Goal: Entertainment & Leisure: Consume media (video, audio)

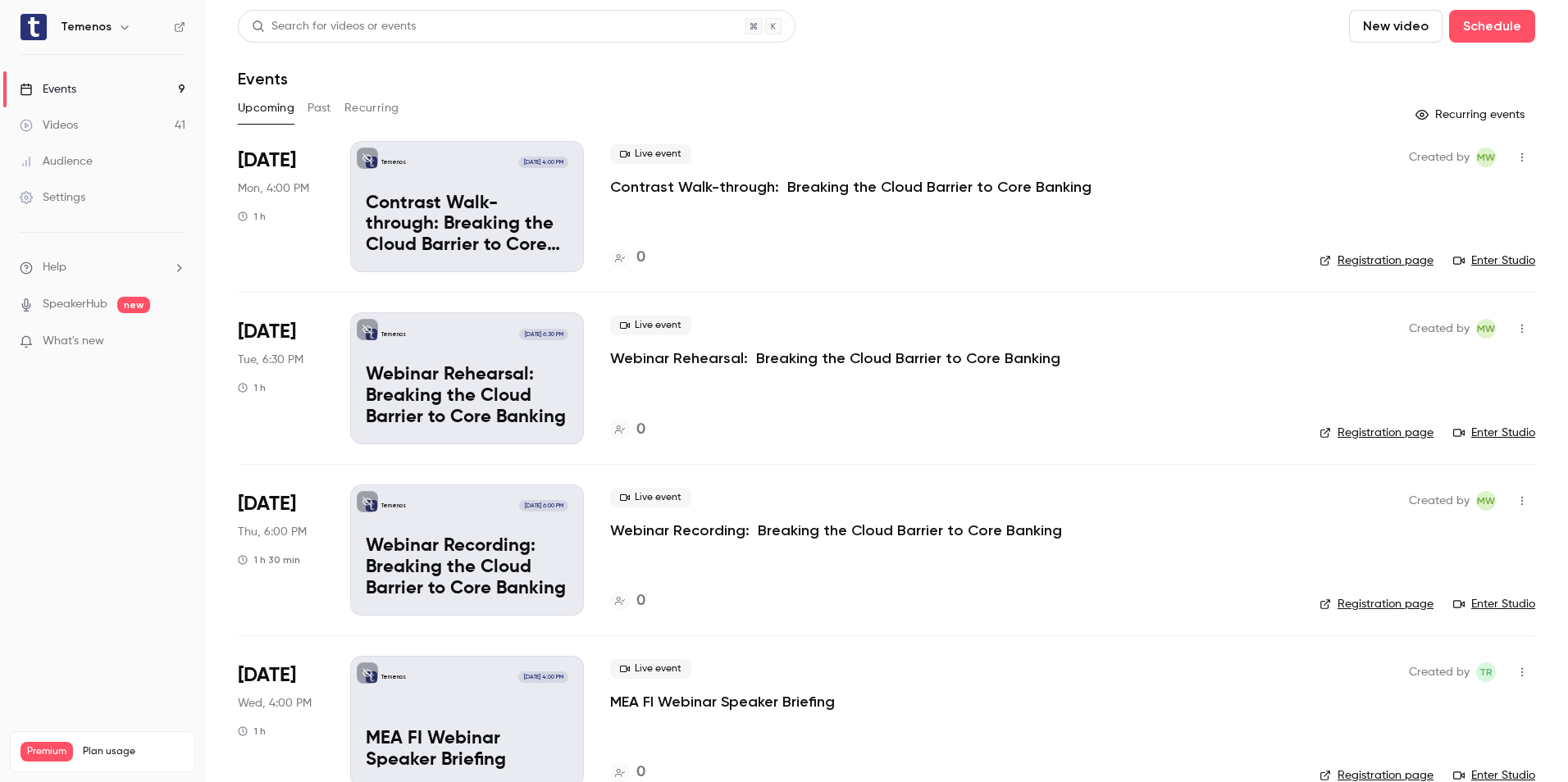
scroll to position [656, 0]
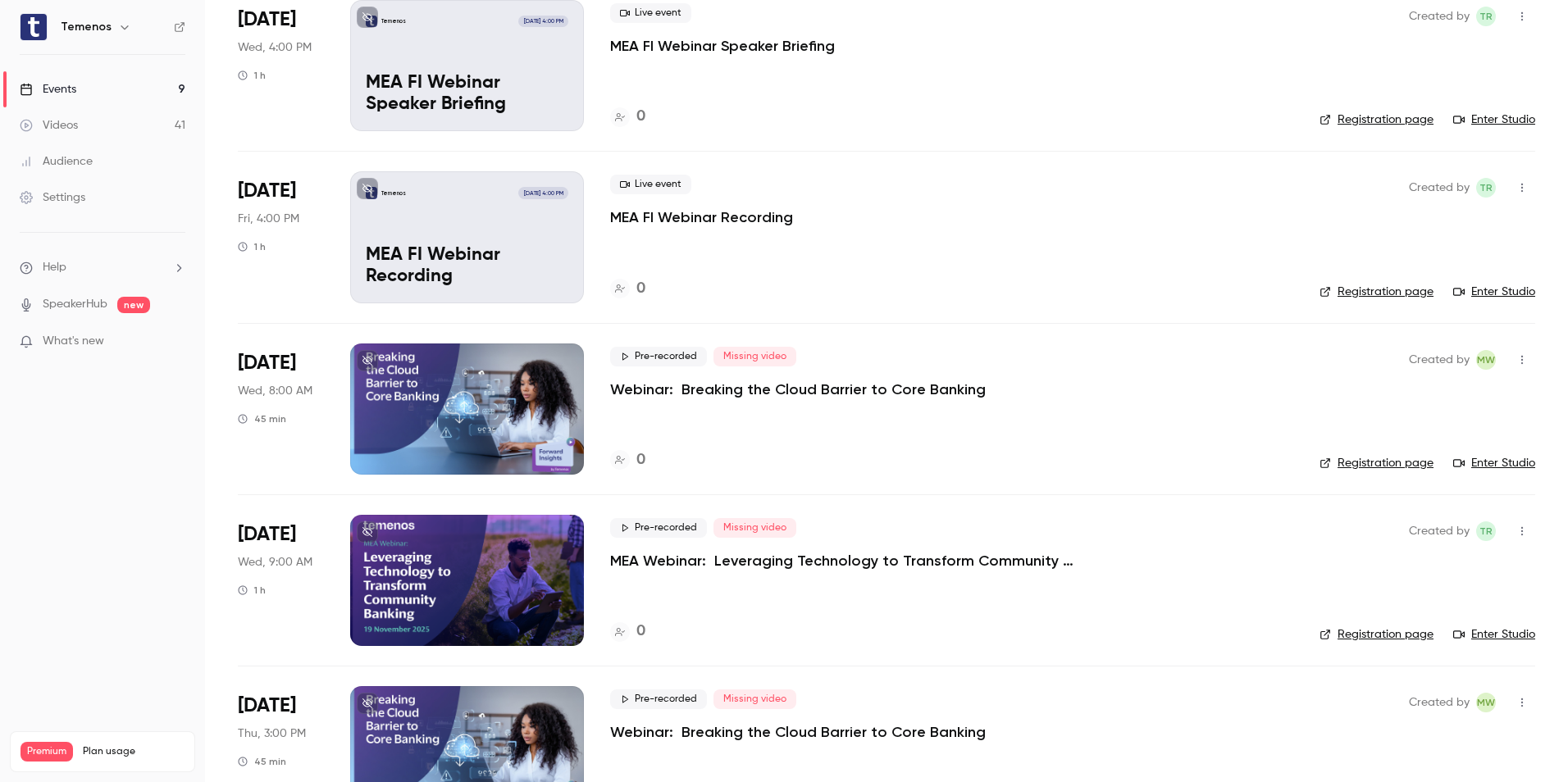
click at [62, 122] on div "Videos" at bounding box center [48, 125] width 58 height 16
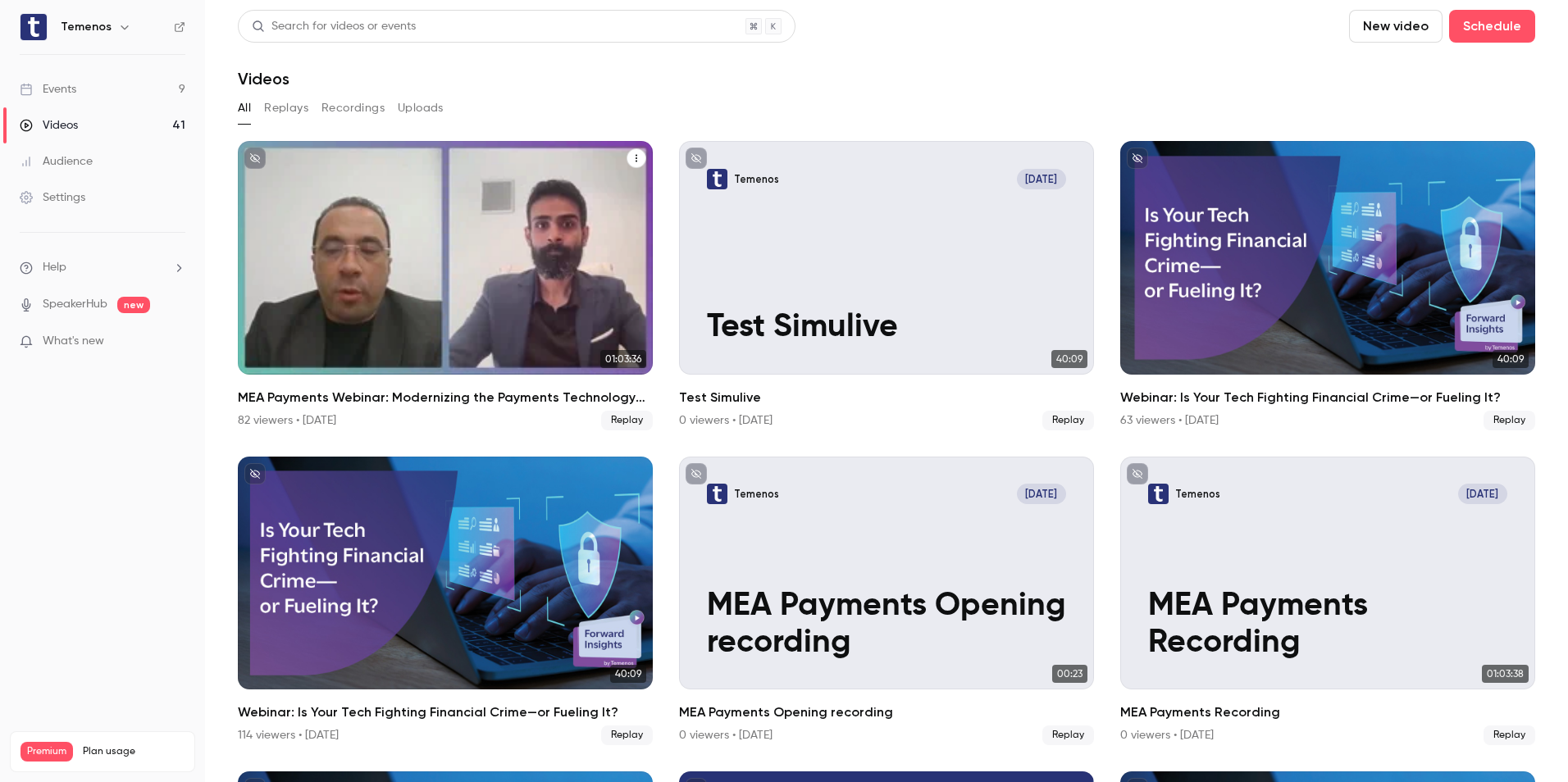
click at [464, 234] on div "MEA Payments Webinar: Modernizing the Payments Technology Stack for Banks in 20…" at bounding box center [445, 258] width 415 height 233
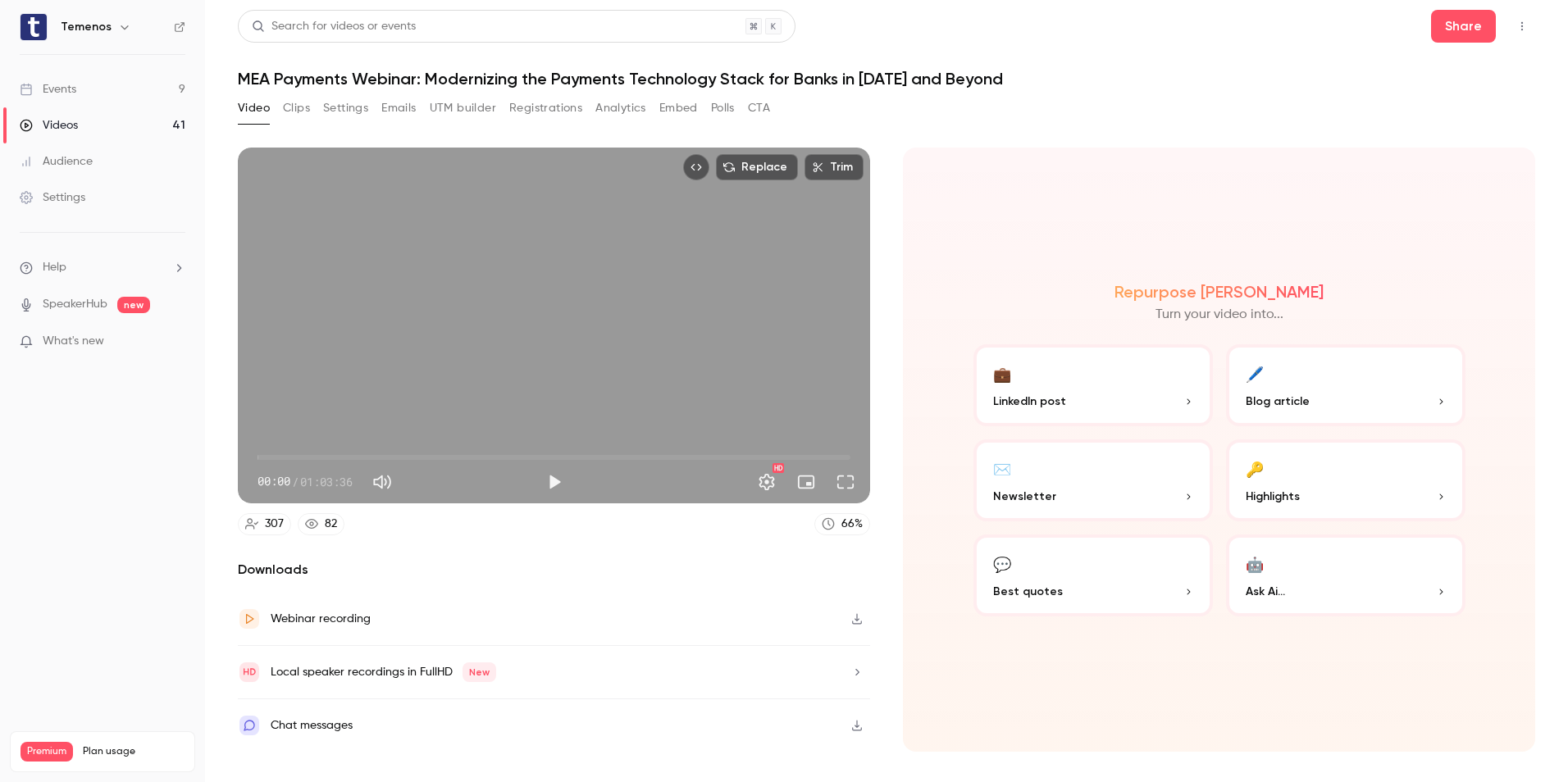
click at [290, 102] on button "Clips" at bounding box center [297, 107] width 27 height 26
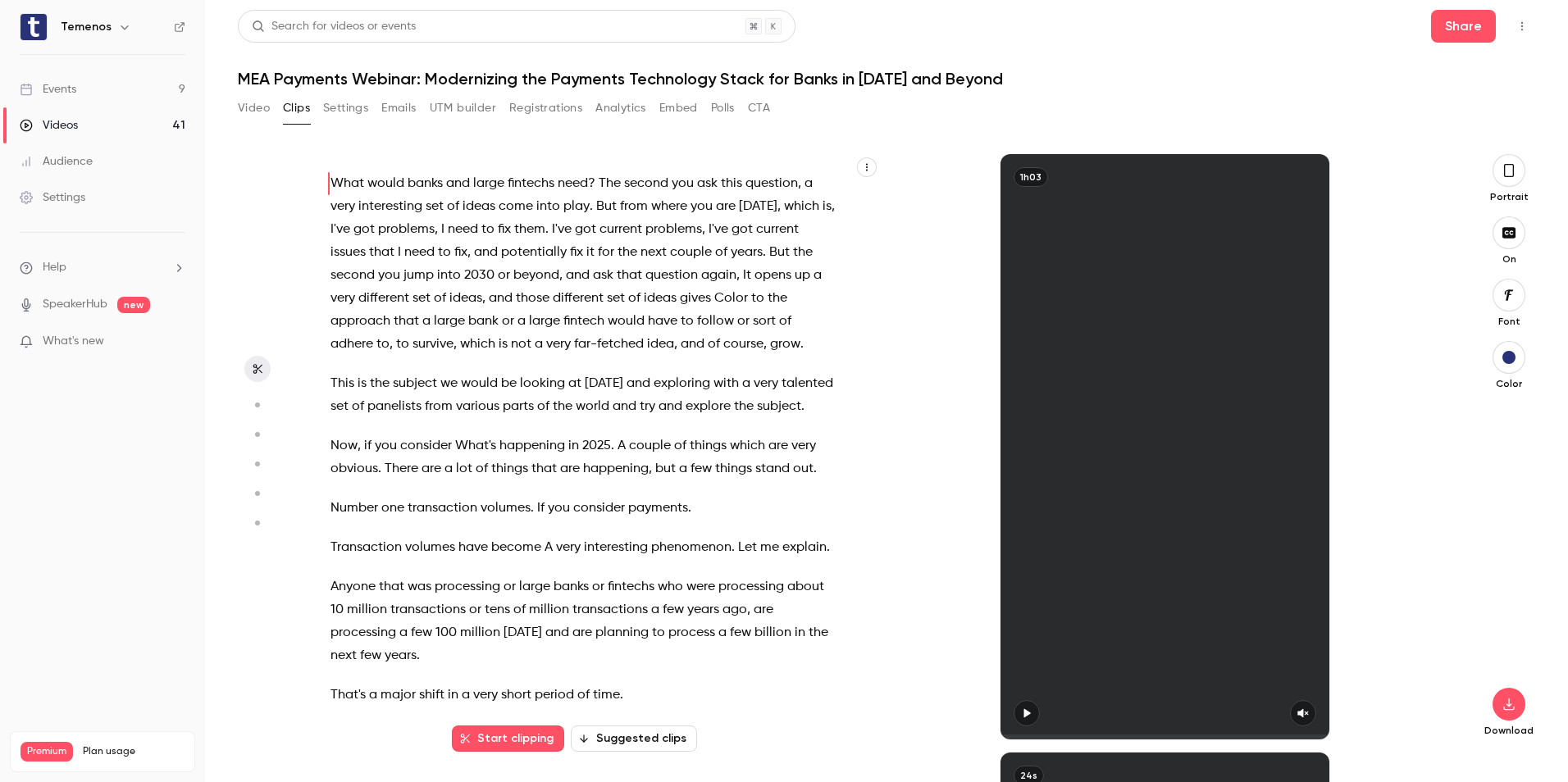
click at [860, 161] on button "button" at bounding box center [866, 167] width 19 height 19
click at [872, 127] on div at bounding box center [784, 391] width 1568 height 782
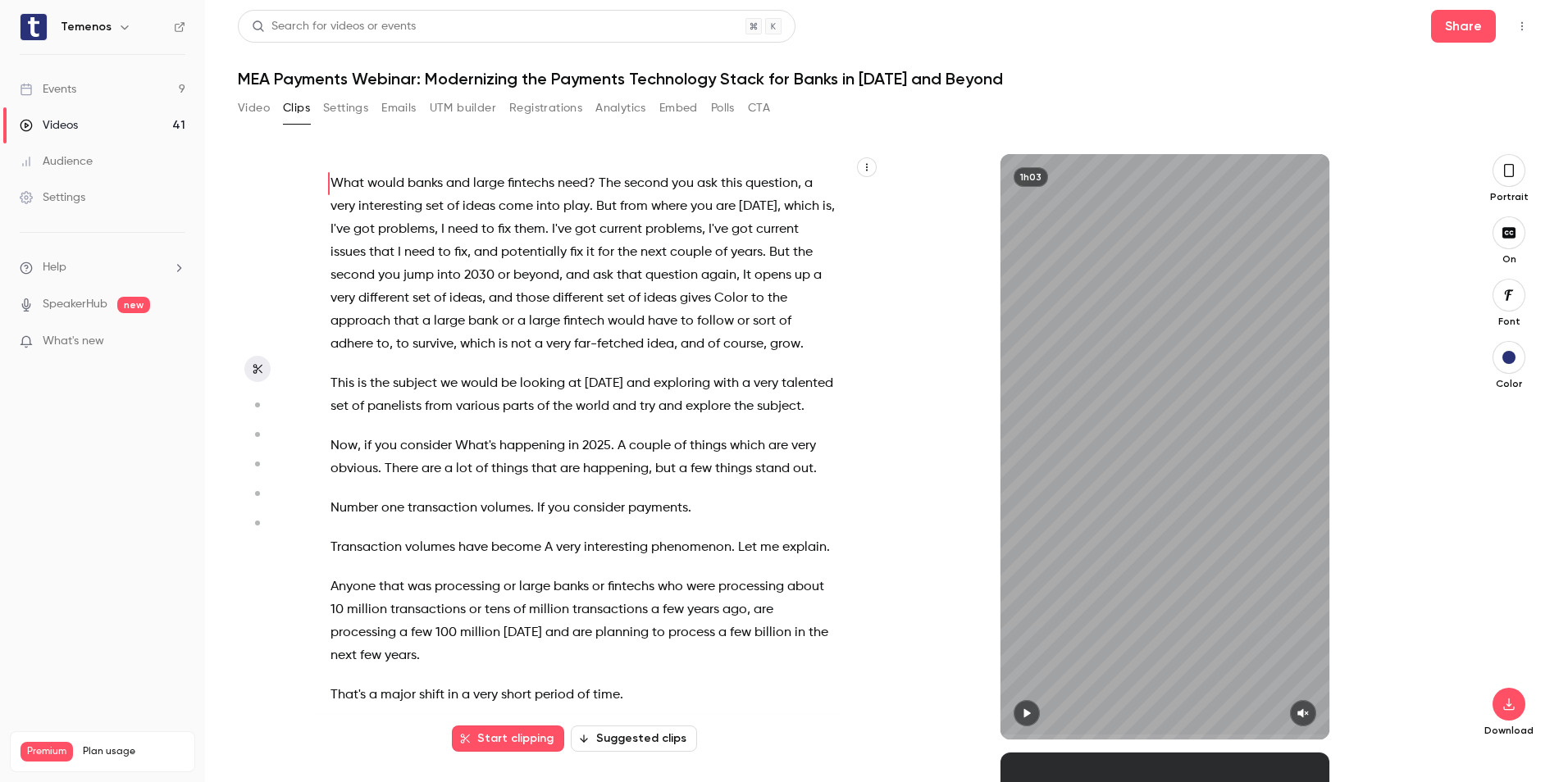
click at [617, 733] on button "Suggested clips" at bounding box center [633, 738] width 126 height 26
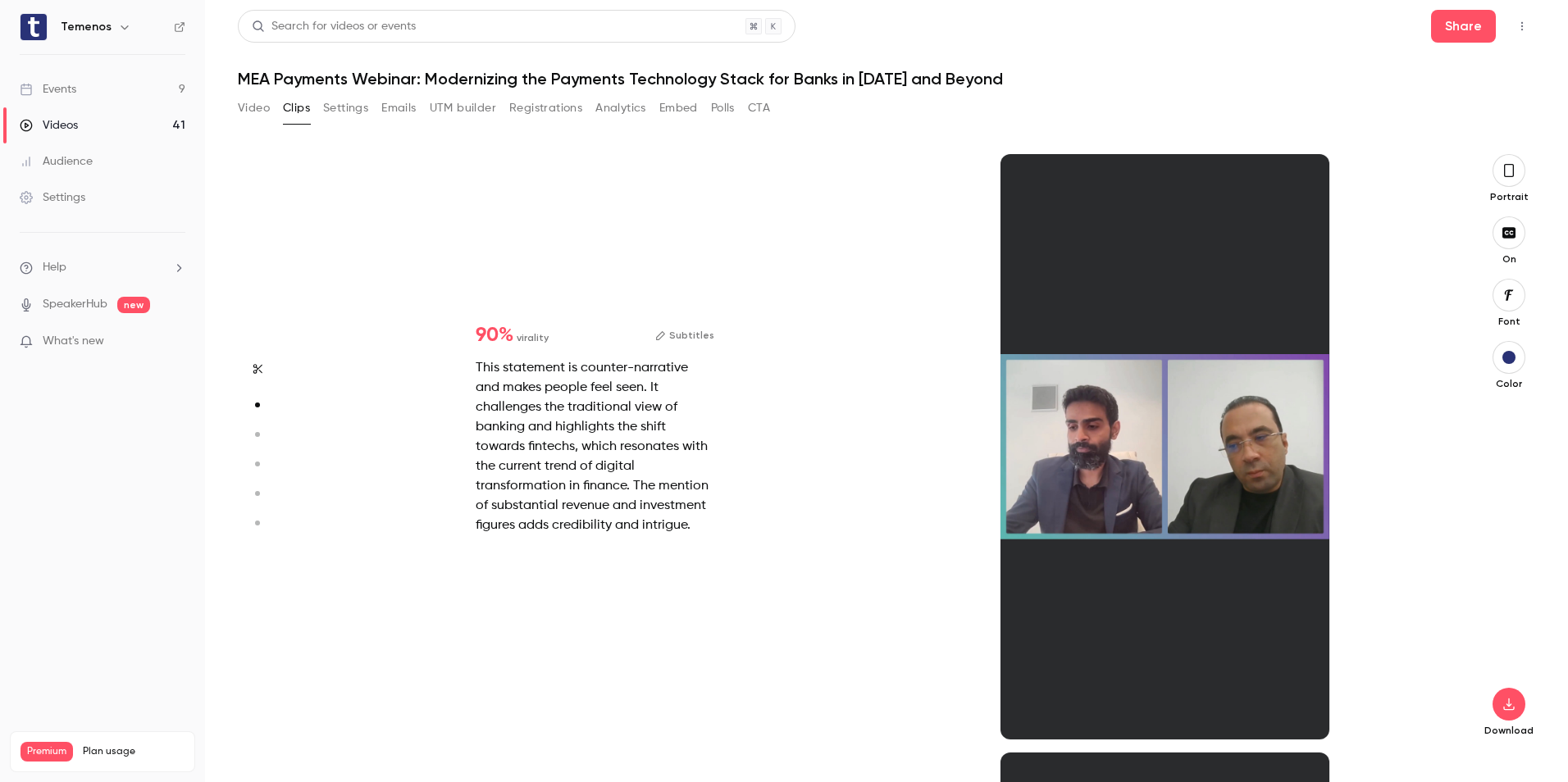
scroll to position [599, 0]
click at [1285, 220] on div at bounding box center [1165, 446] width 330 height 585
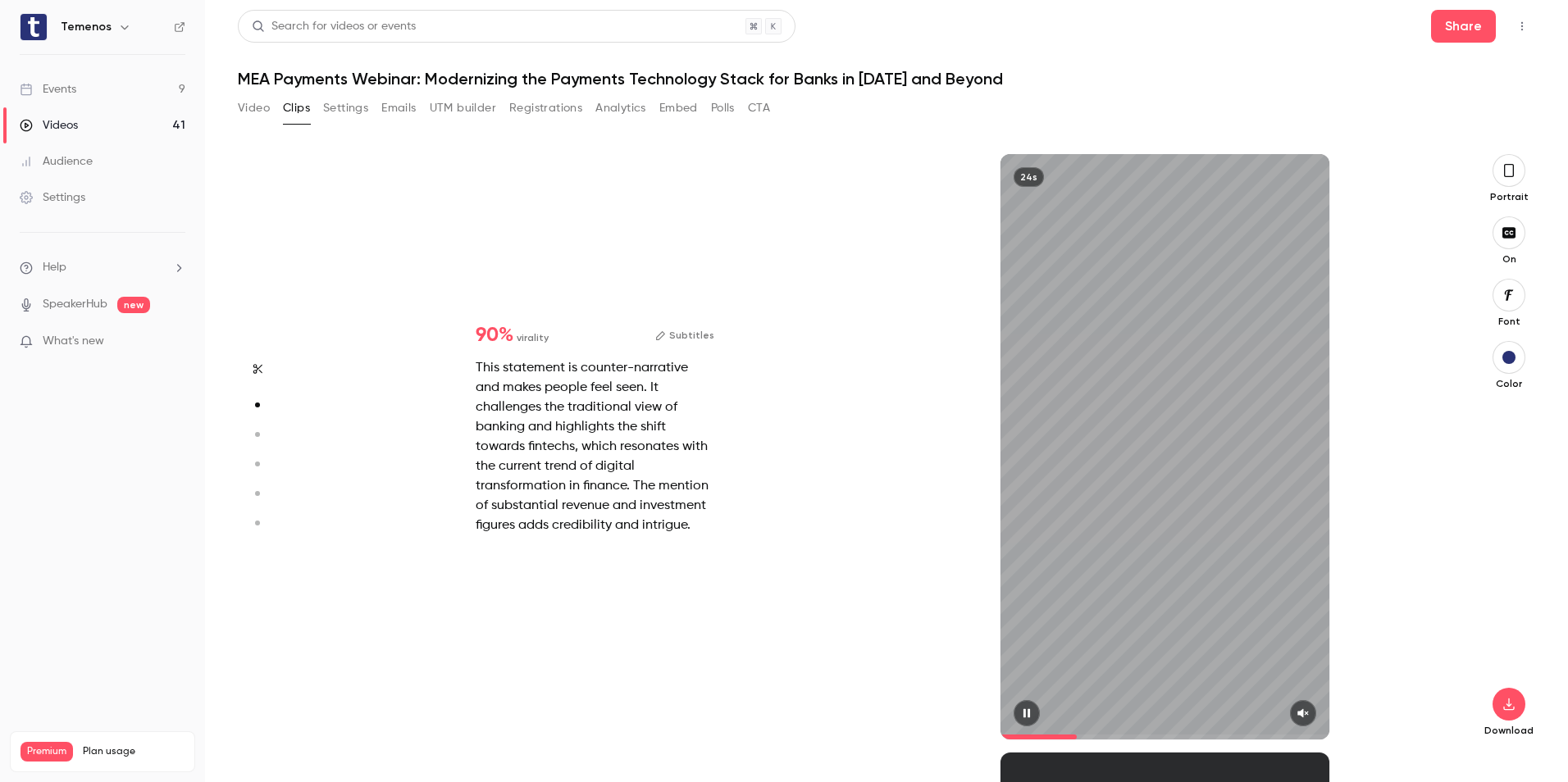
type input "*"
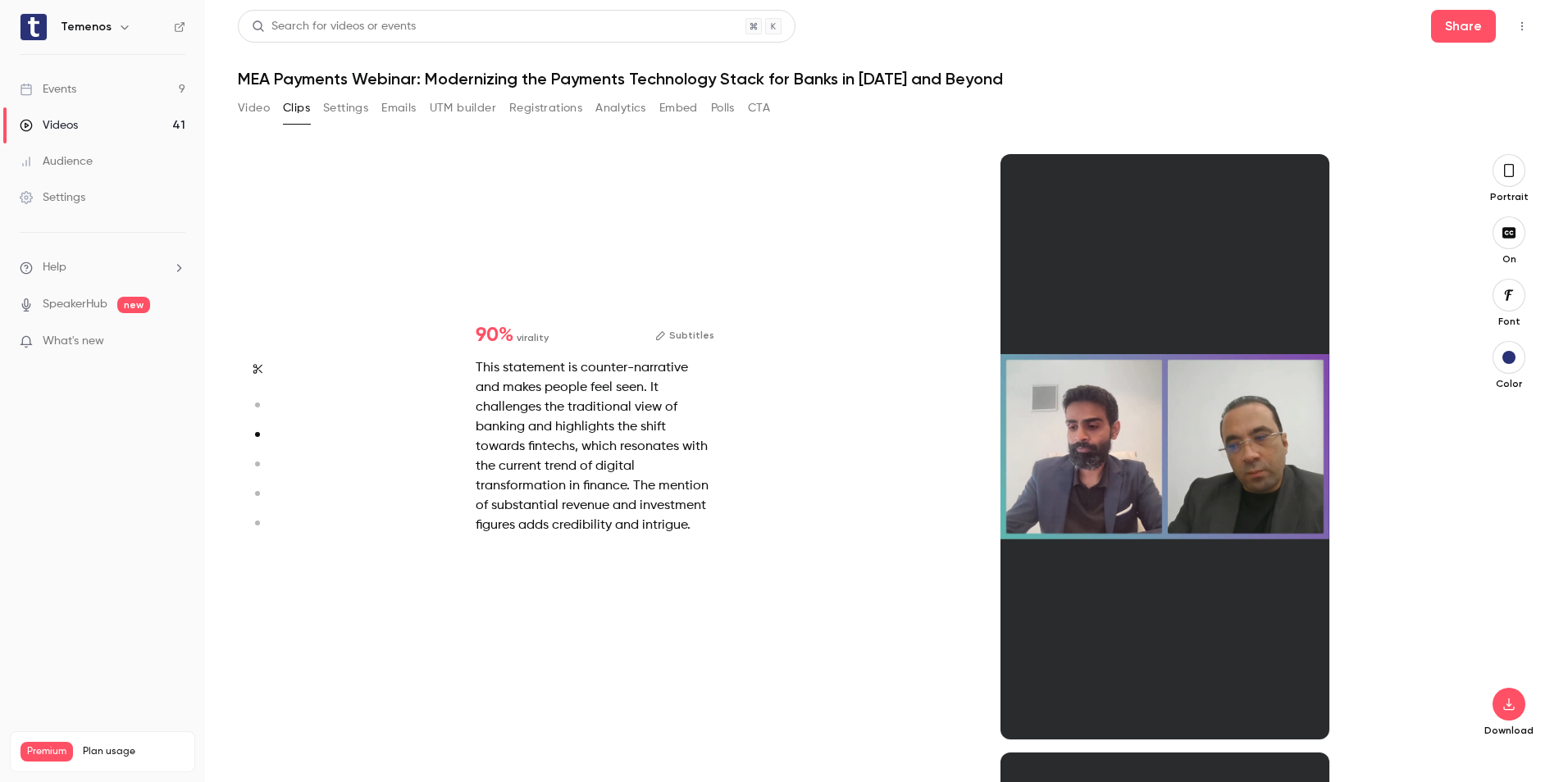
scroll to position [1197, 0]
type input "*"
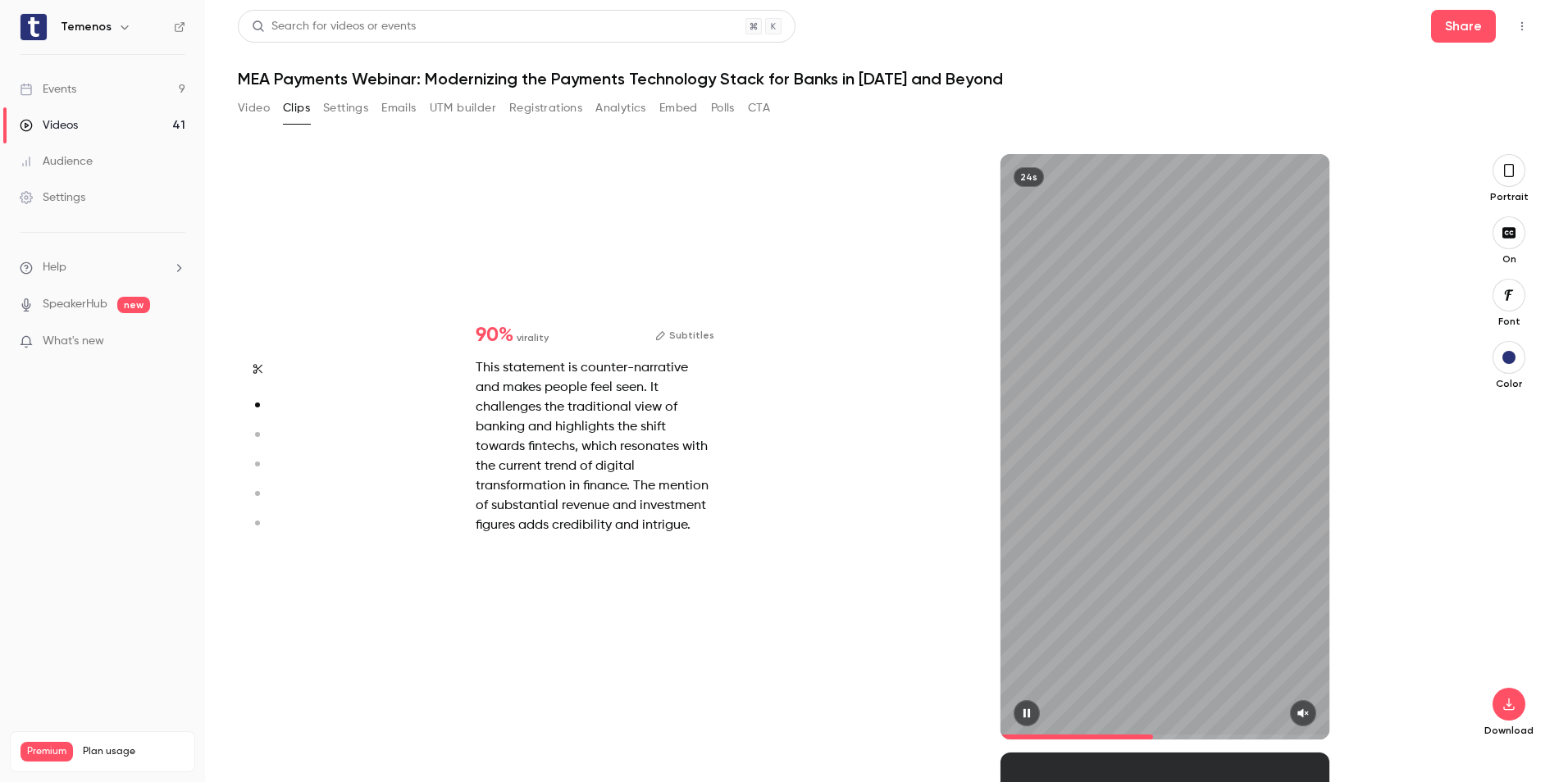
click at [1300, 167] on div "24s" at bounding box center [1165, 446] width 330 height 585
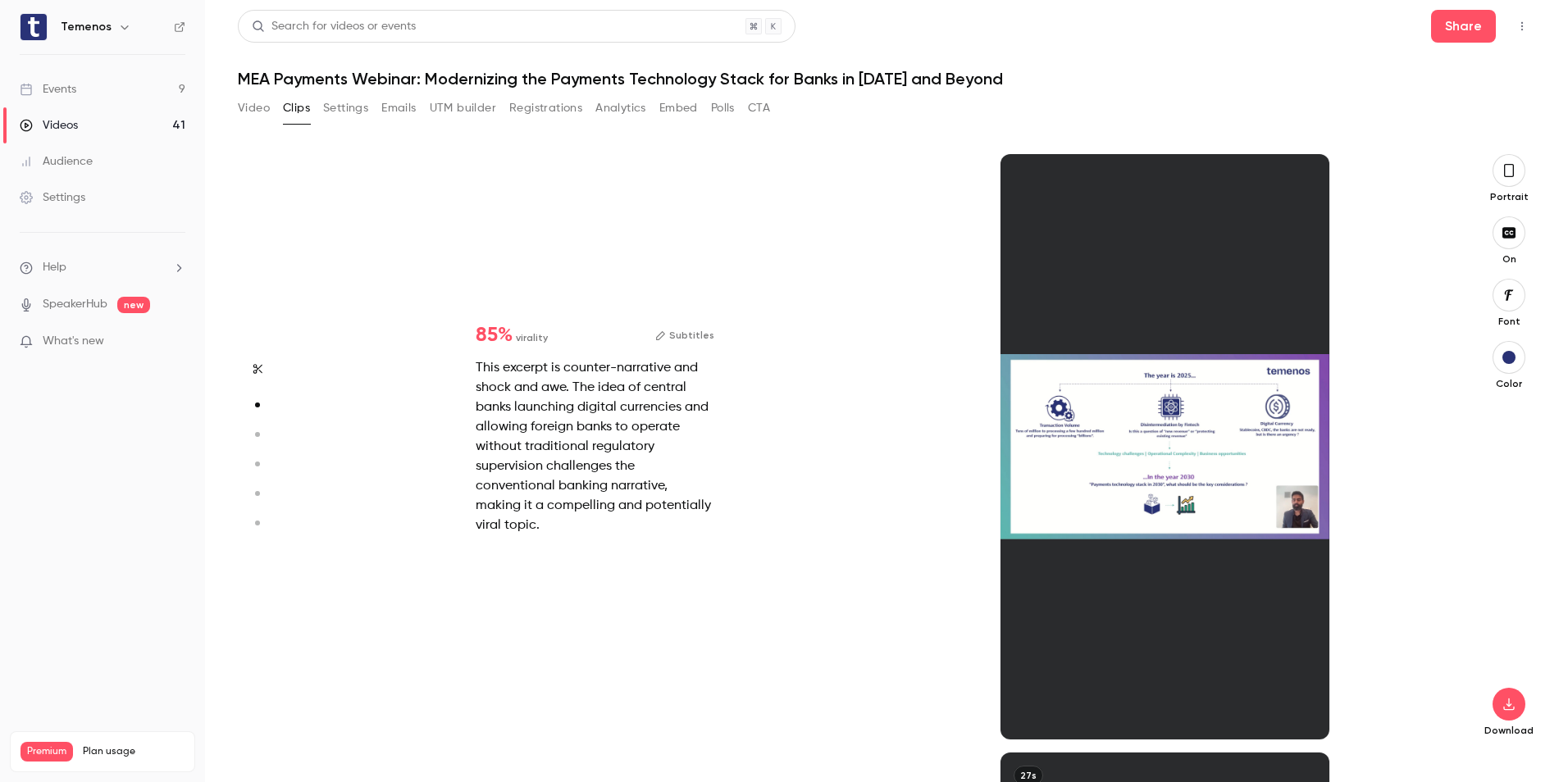
type input "*"
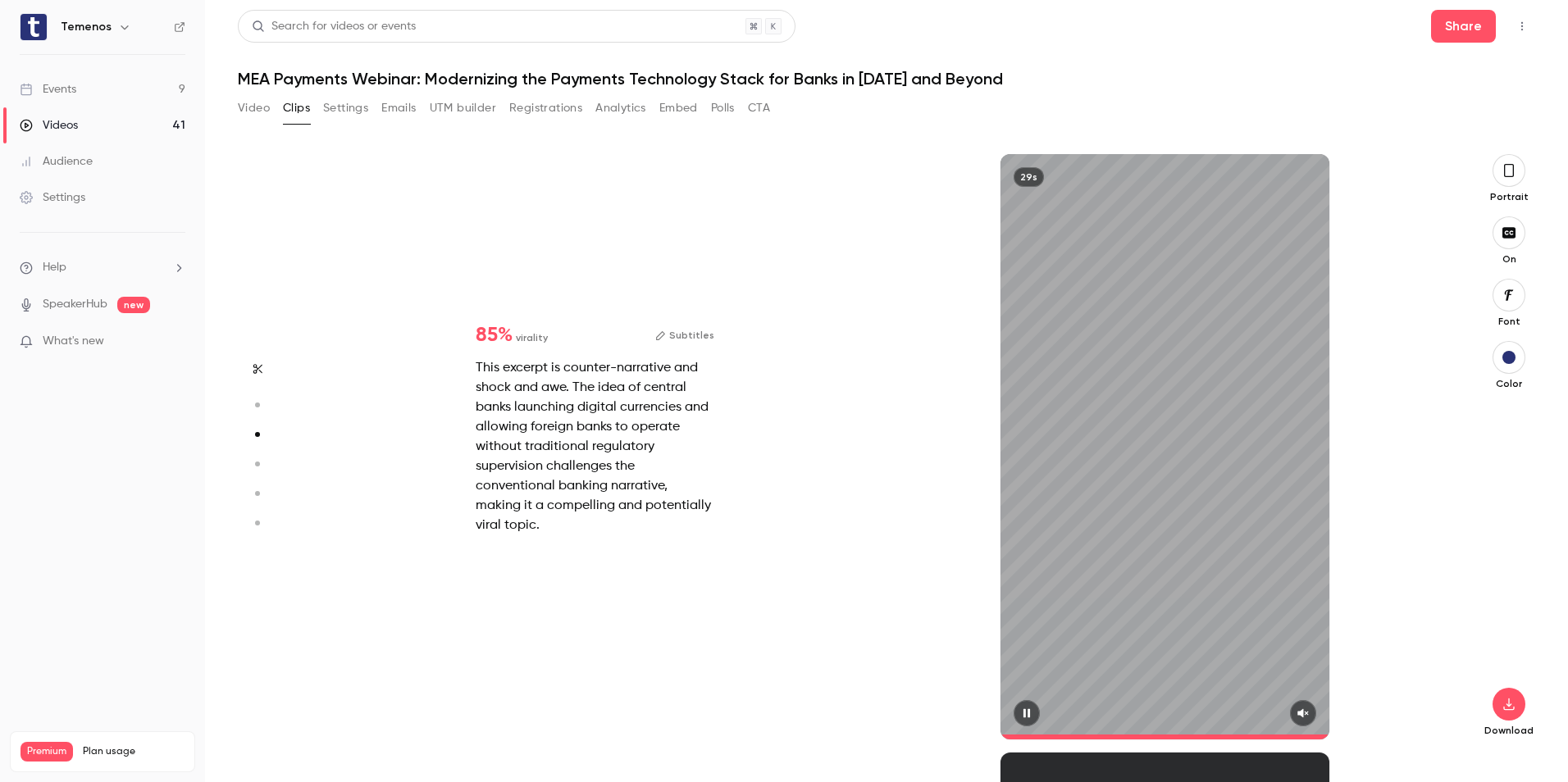
scroll to position [1796, 0]
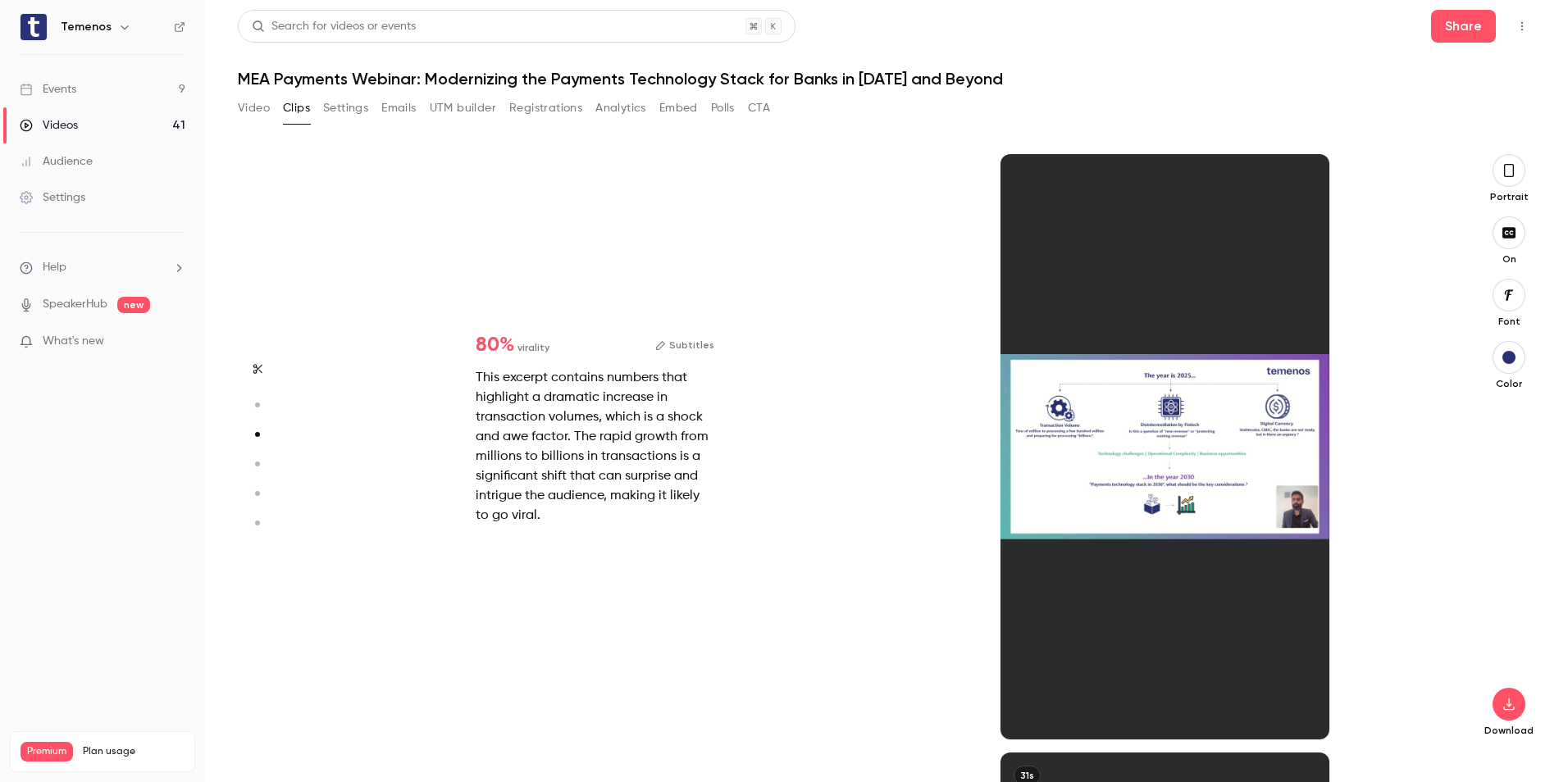
type input "*"
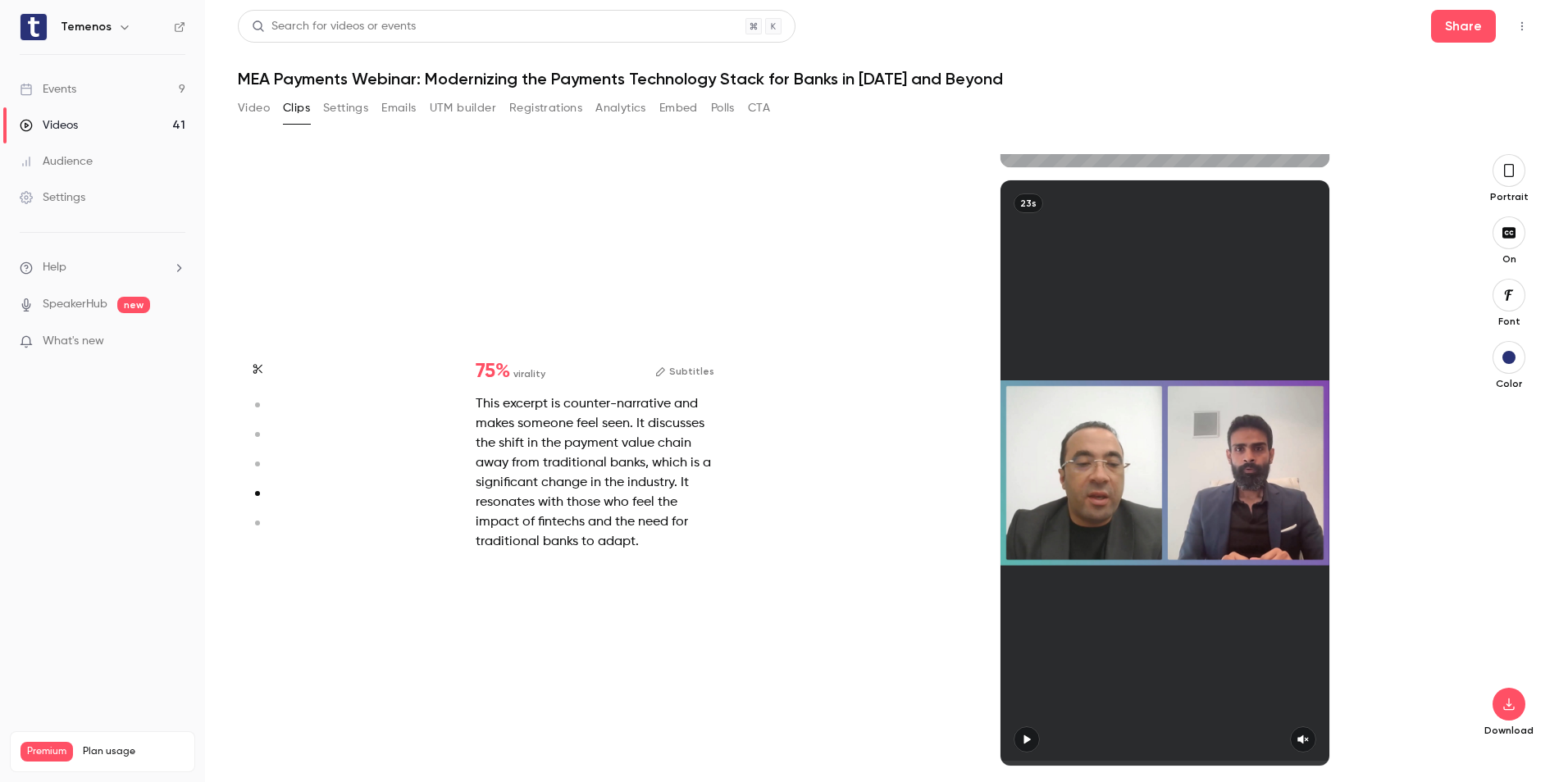
scroll to position [2966, 0]
click at [1515, 699] on icon "button" at bounding box center [1509, 704] width 19 height 14
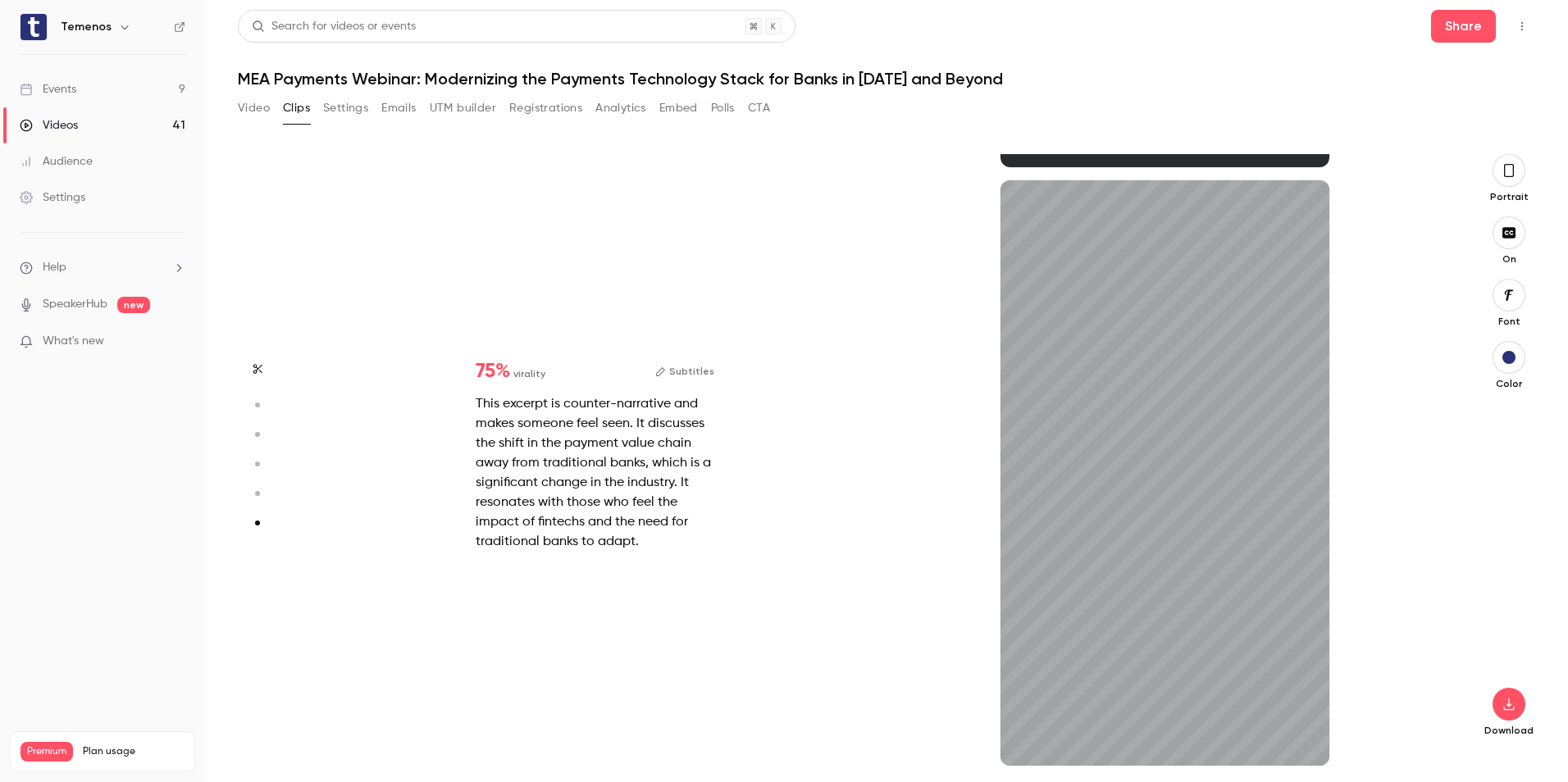
type input "*"
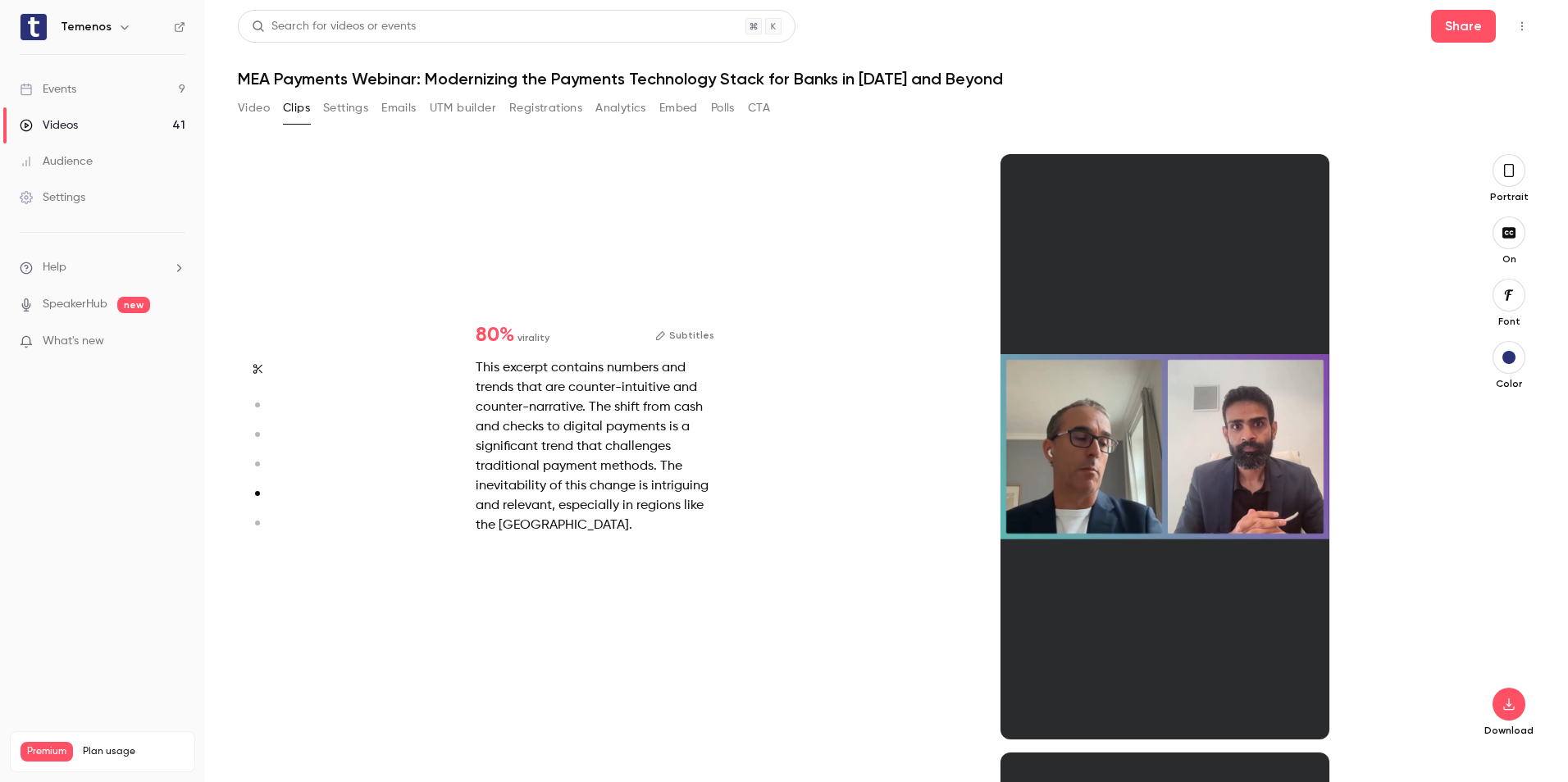
drag, startPoint x: 803, startPoint y: 329, endPoint x: 839, endPoint y: 300, distance: 46.2
click at [803, 329] on div "80 % virality Subtitles This excerpt contains numbers and trends that are count…" at bounding box center [880, 446] width 1140 height 585
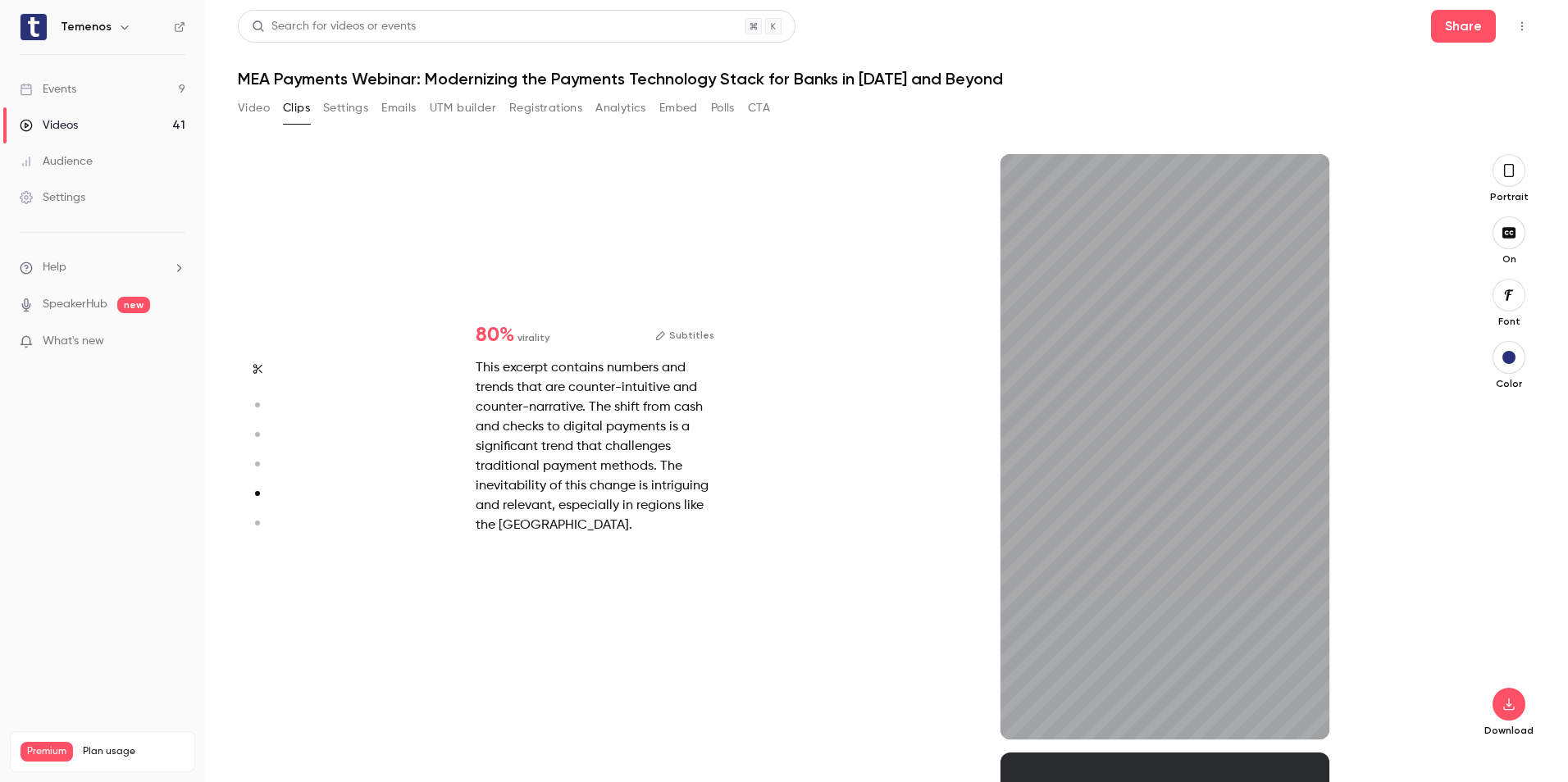
type input "*"
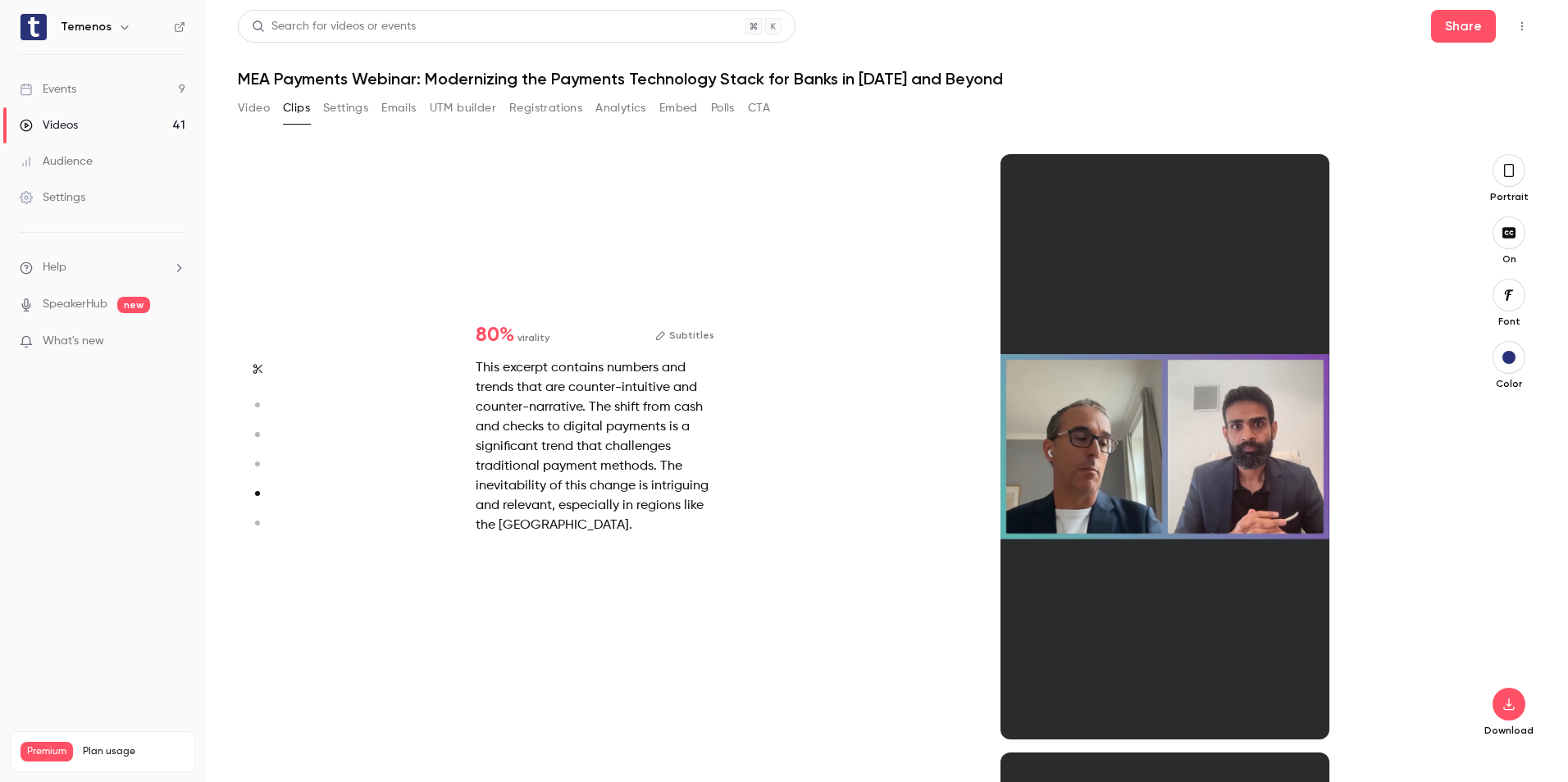
type input "*"
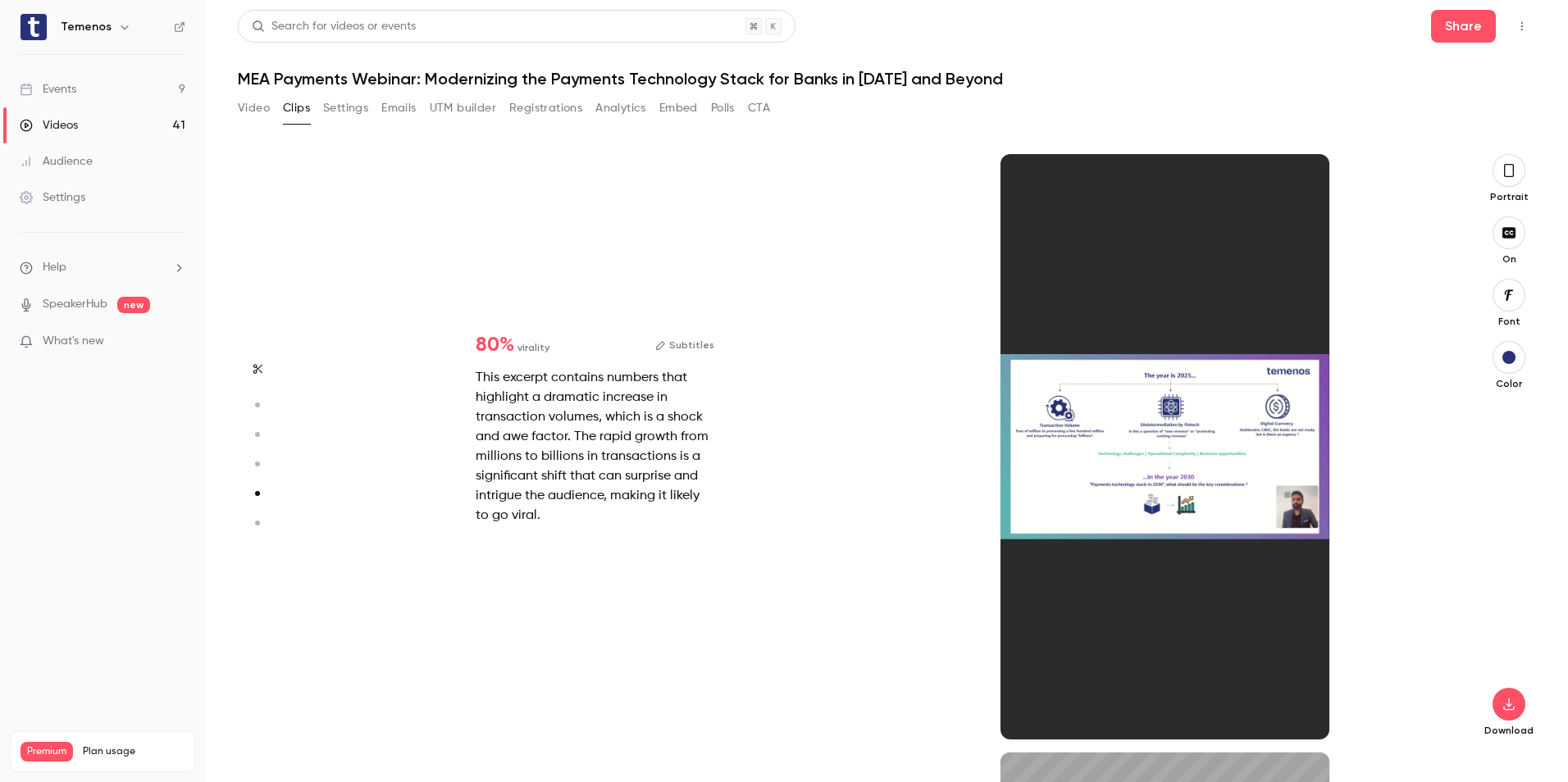
type input "*"
click at [1521, 704] on button "button" at bounding box center [1509, 704] width 33 height 33
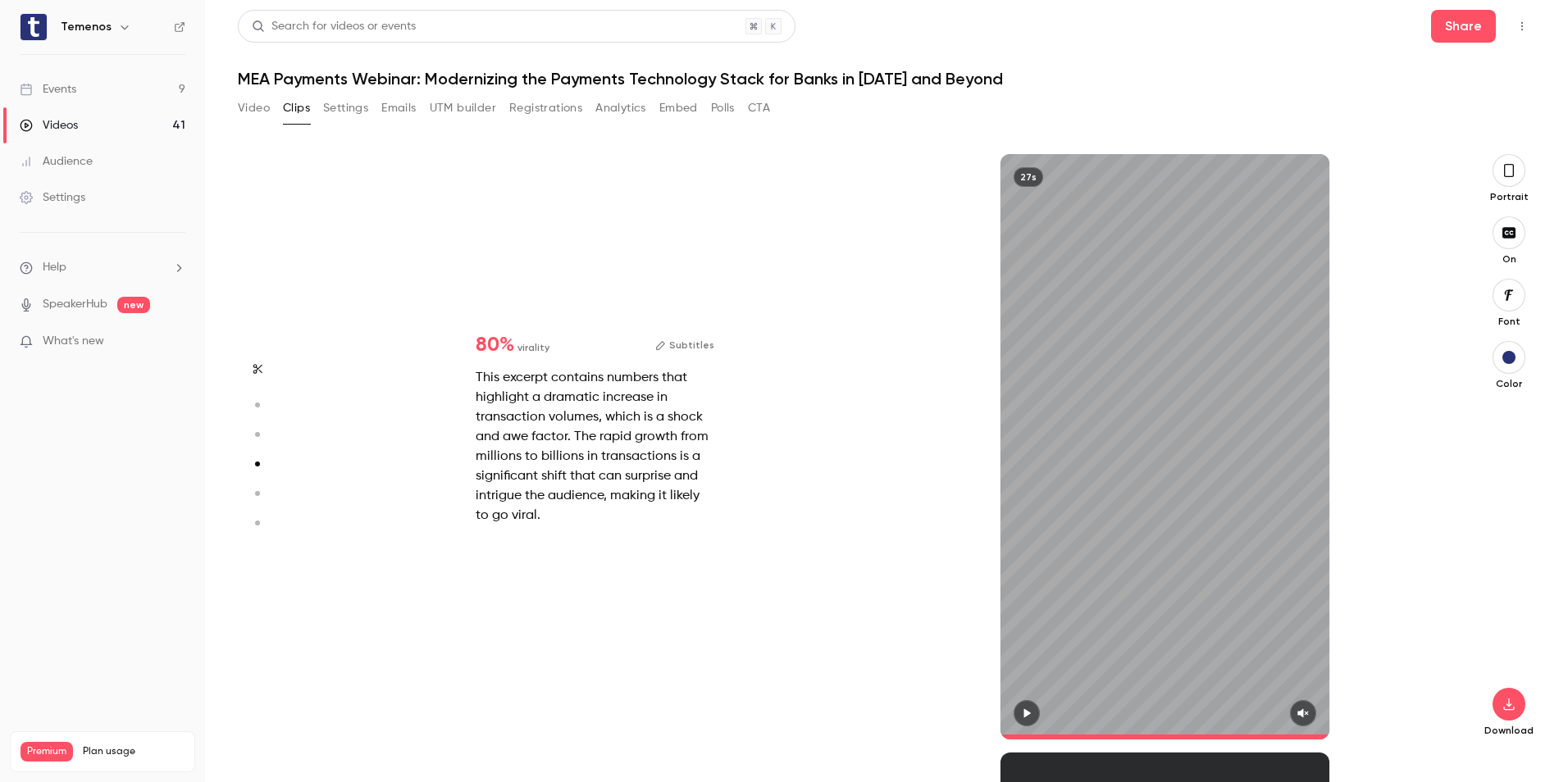
click at [780, 325] on div "80 % virality Subtitles This excerpt contains numbers that highlight a dramatic…" at bounding box center [880, 446] width 1140 height 585
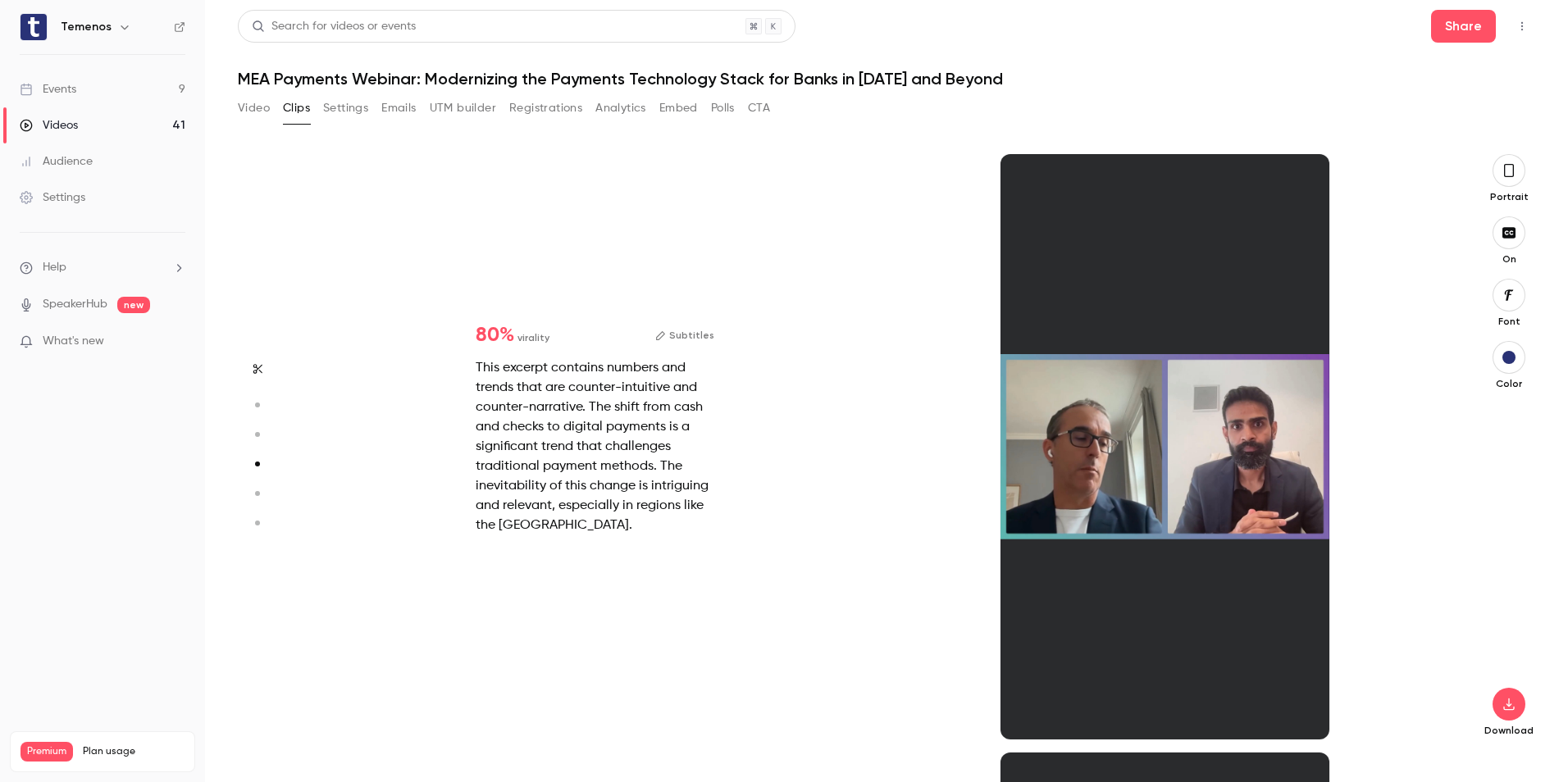
type input "*"
click at [1505, 706] on icon "button" at bounding box center [1509, 704] width 19 height 14
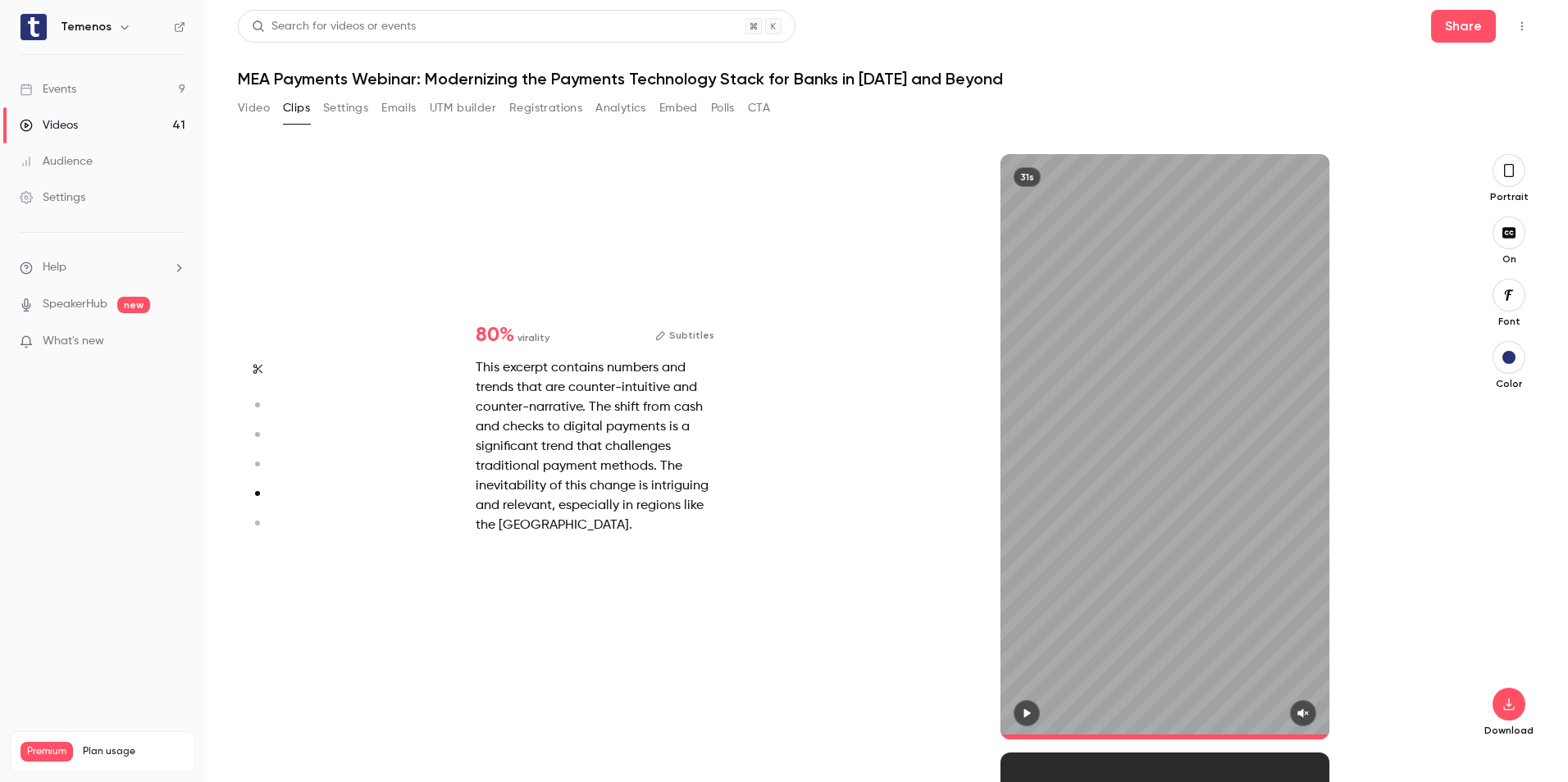
drag, startPoint x: 865, startPoint y: 223, endPoint x: 953, endPoint y: 399, distance: 196.8
click at [865, 223] on div "80 % virality Subtitles This excerpt contains numbers and trends that are count…" at bounding box center [880, 446] width 1140 height 585
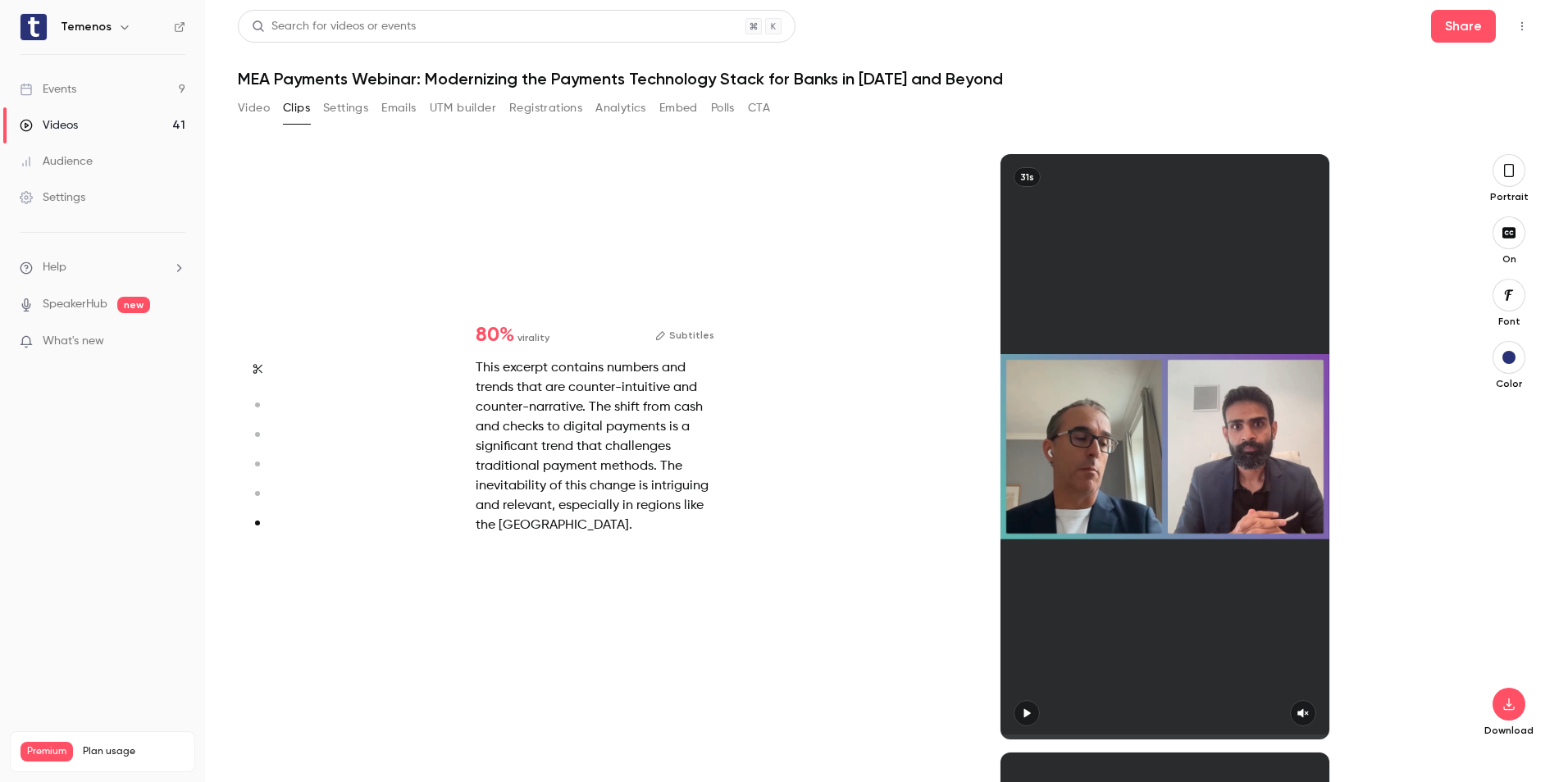
type input "*"
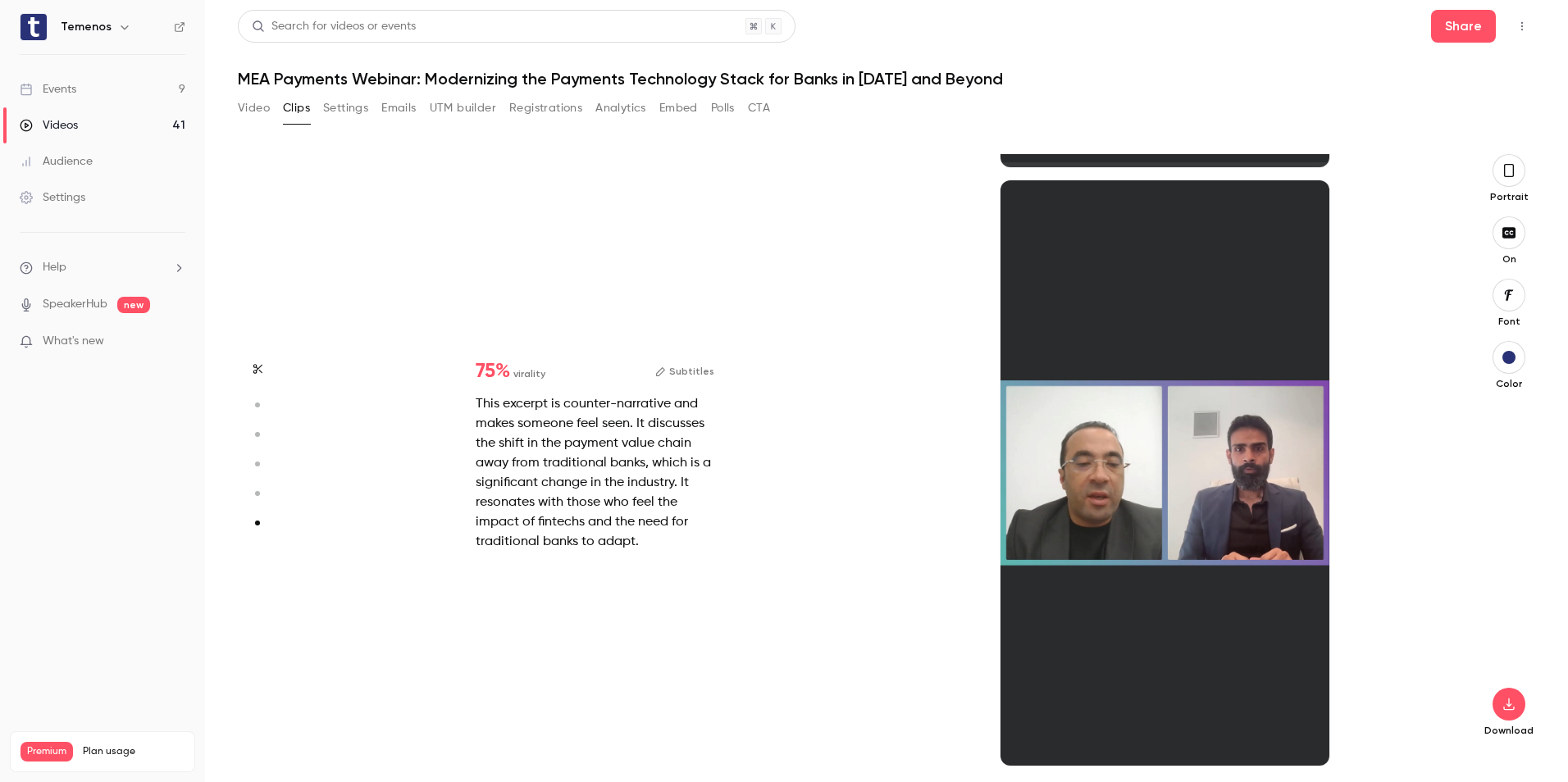
scroll to position [2966, 0]
click at [1508, 704] on icon "button" at bounding box center [1509, 704] width 19 height 14
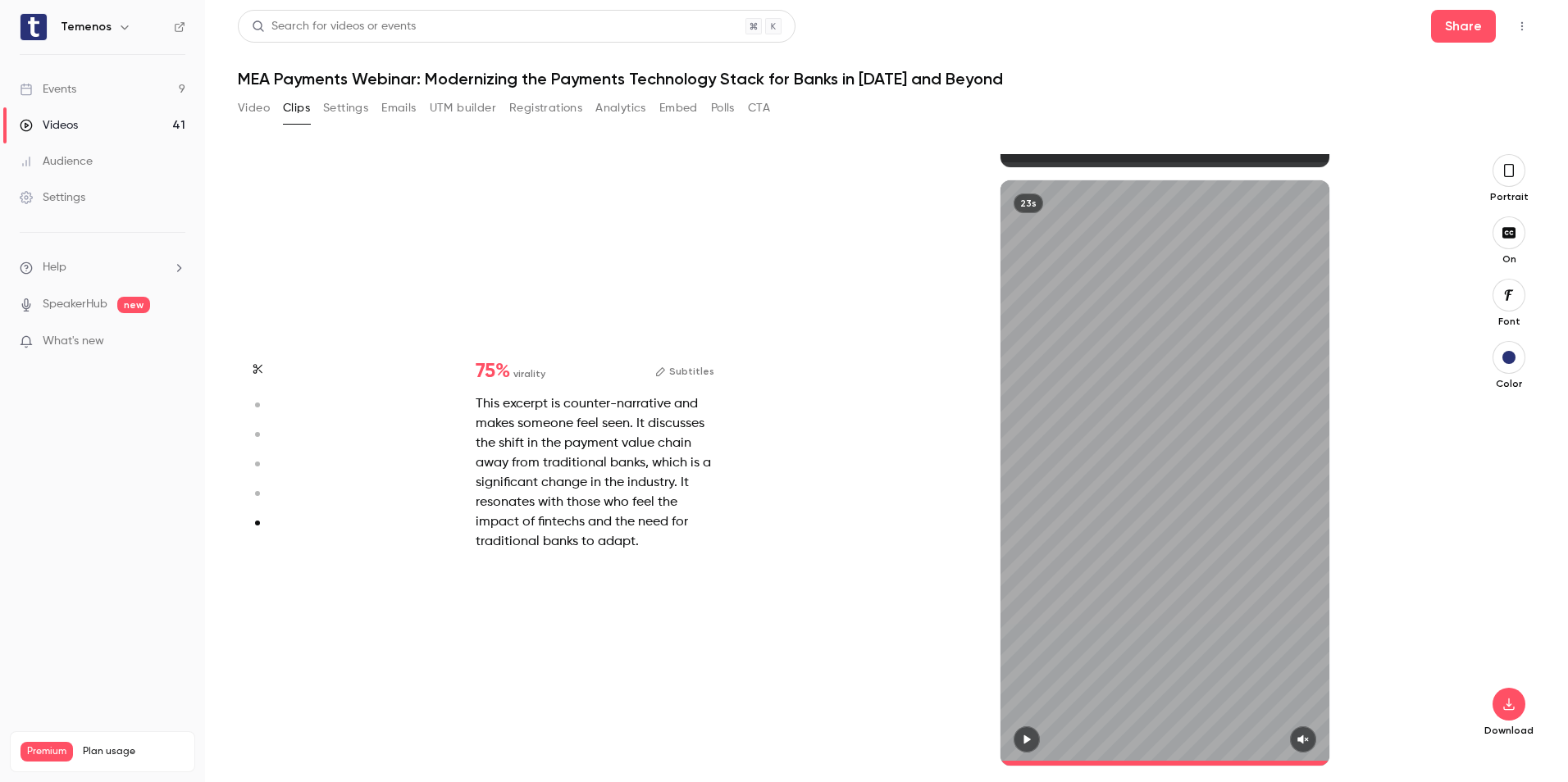
click at [827, 517] on div "75 % virality Subtitles This excerpt is counter-narrative and makes someone fee…" at bounding box center [880, 473] width 1140 height 585
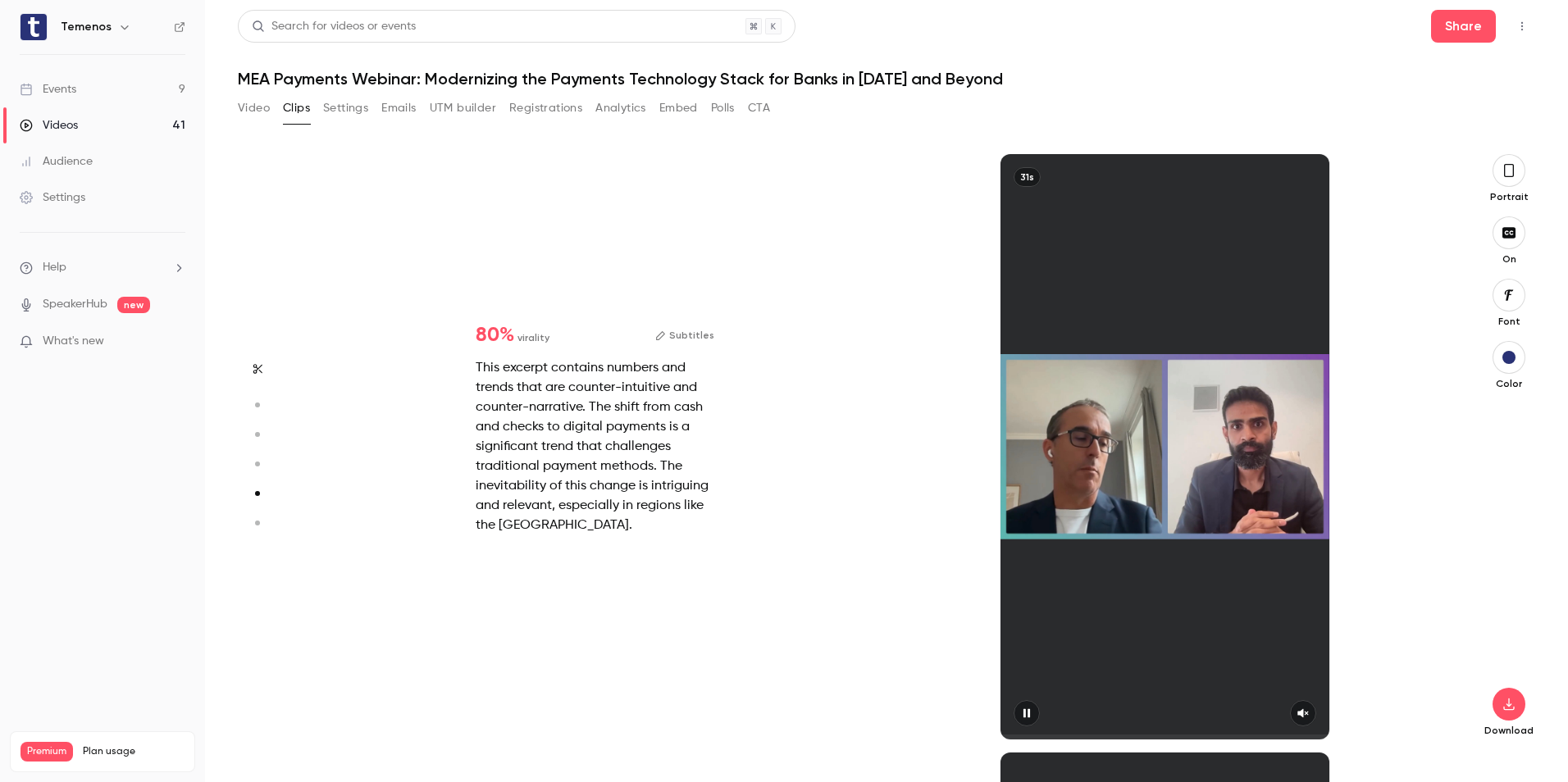
scroll to position [2394, 0]
click at [870, 515] on div "80 % virality Subtitles This excerpt contains numbers and trends that are count…" at bounding box center [880, 446] width 1140 height 585
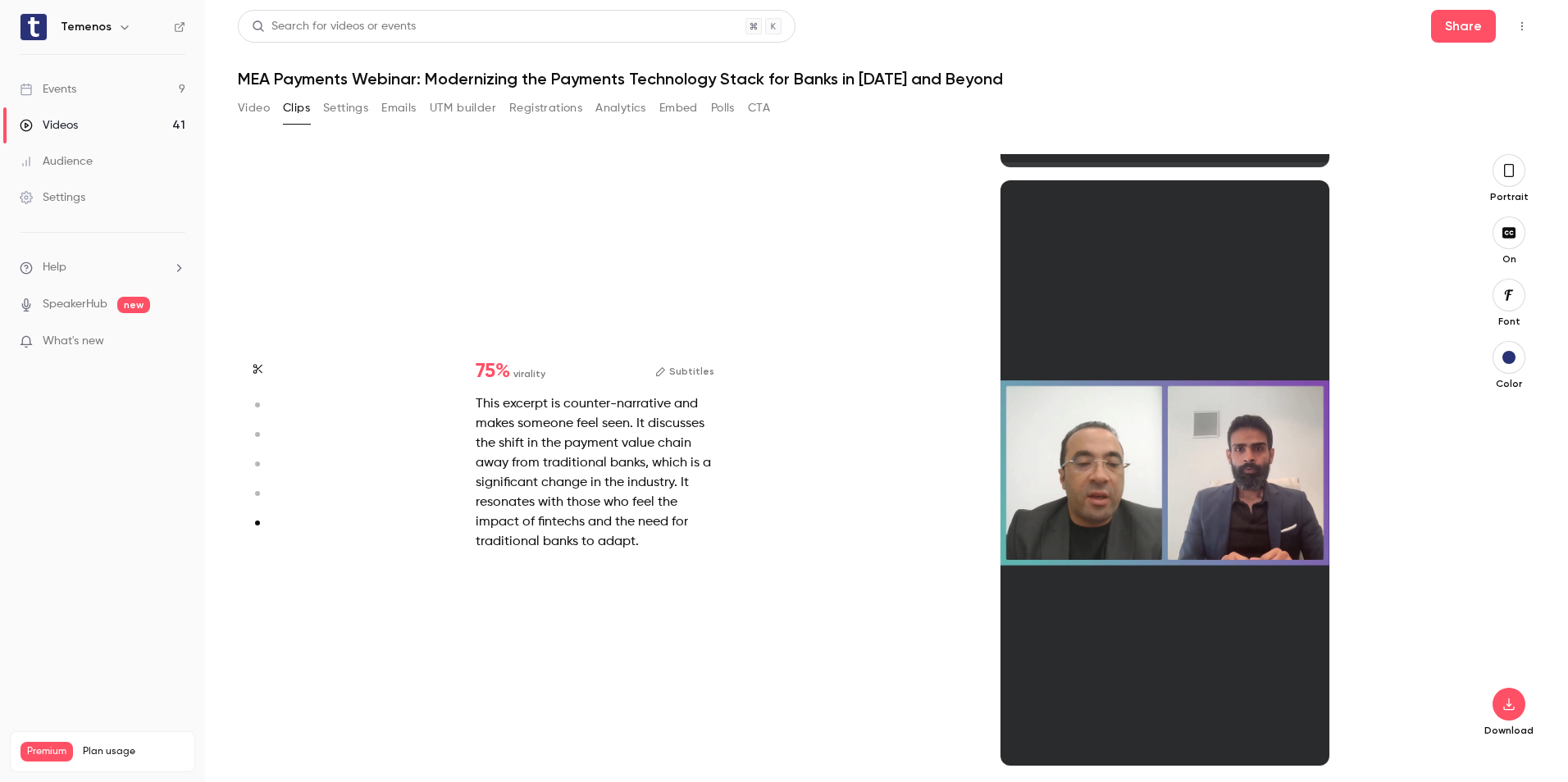
scroll to position [2966, 0]
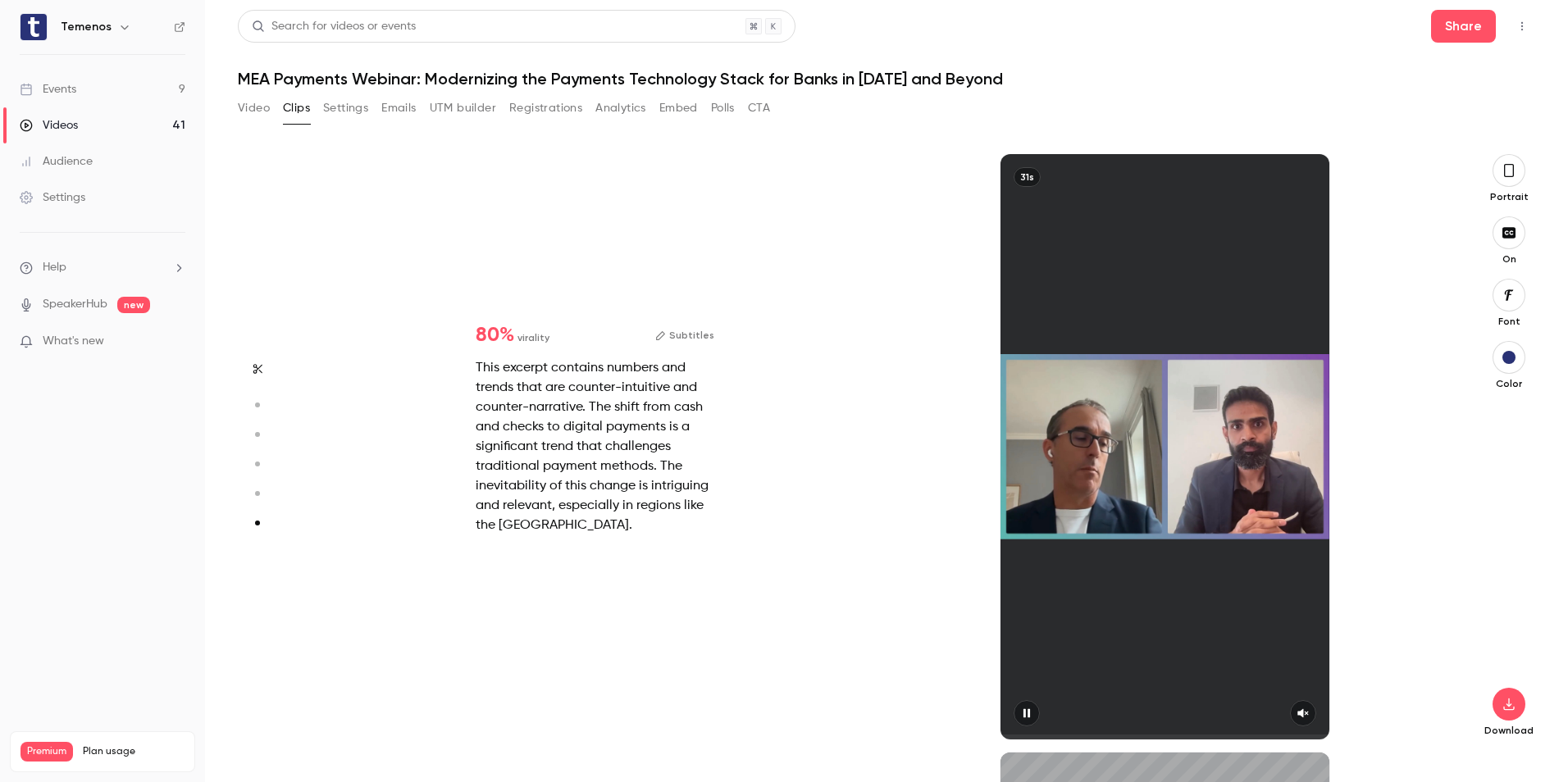
type input "*"
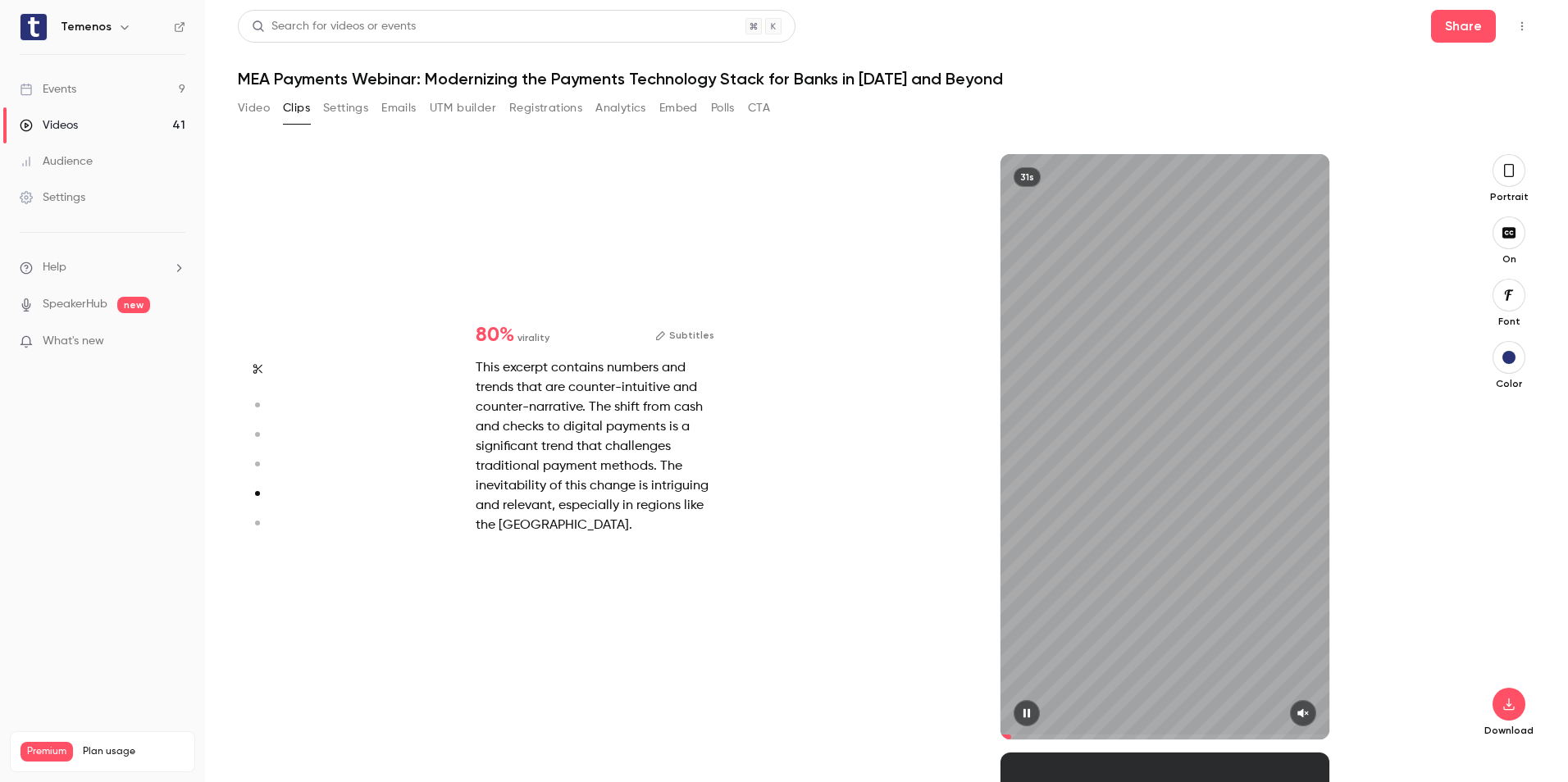
type input "*"
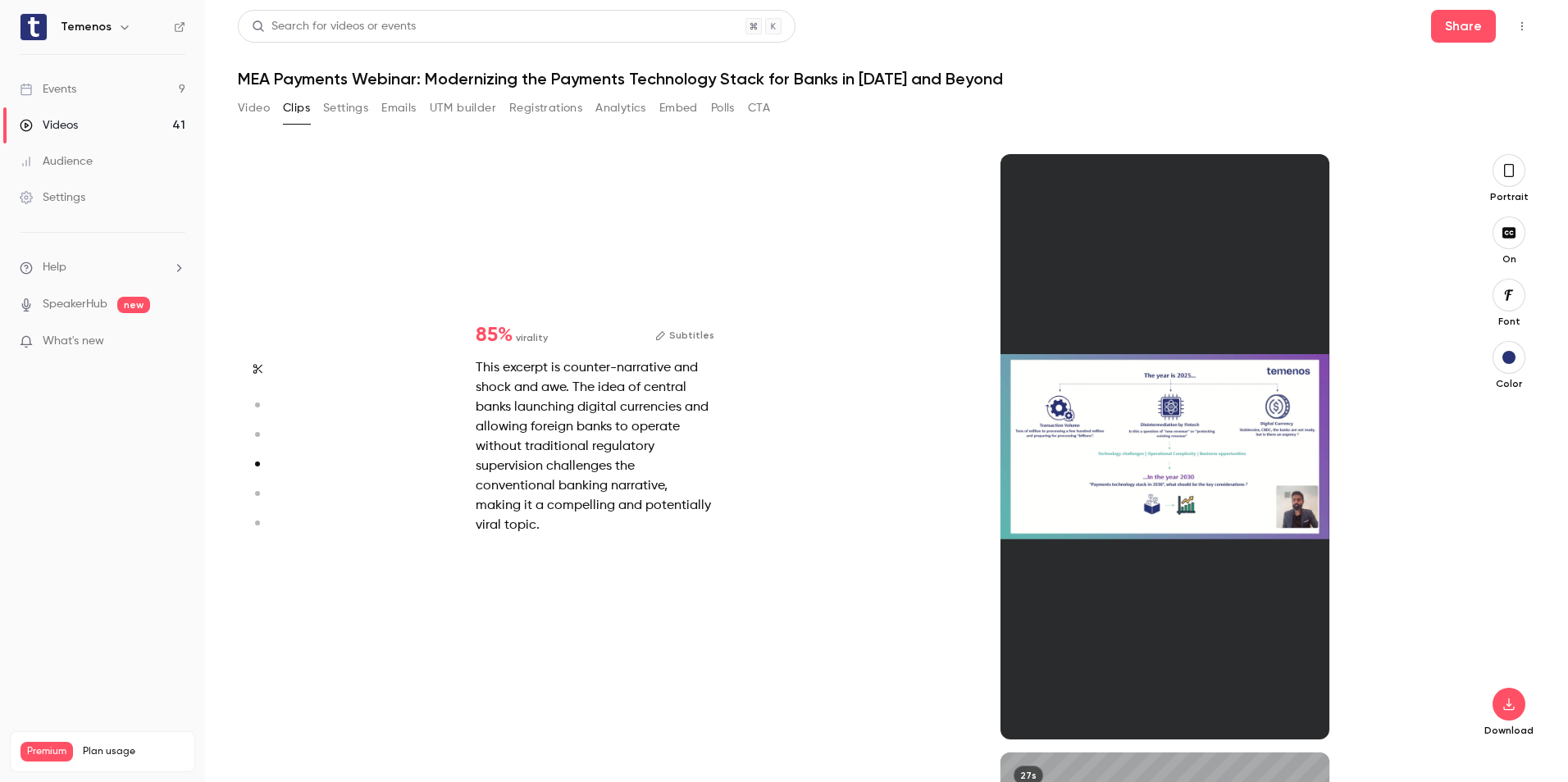
type input "*"
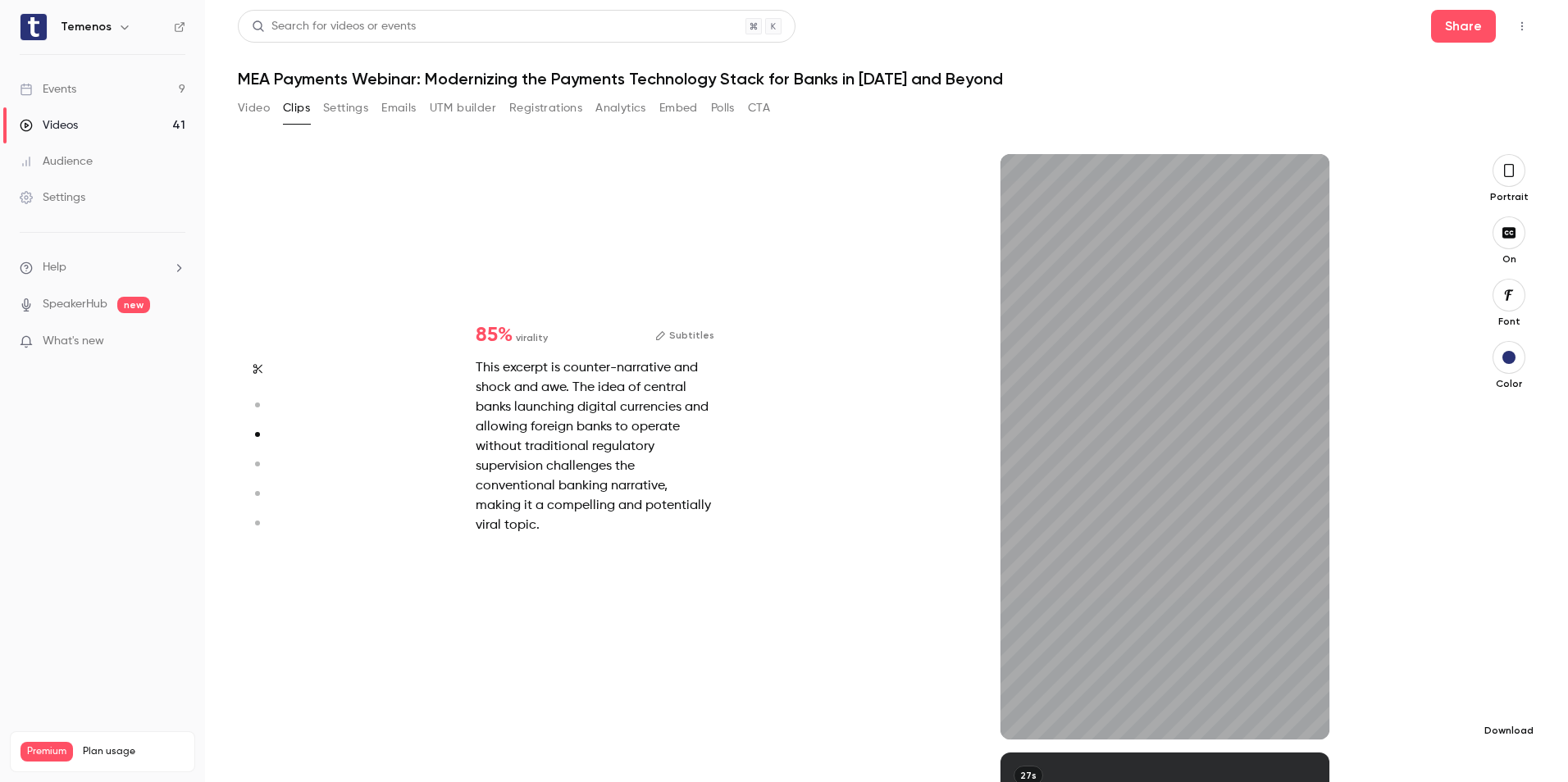
click at [1517, 708] on icon "button" at bounding box center [1509, 704] width 19 height 14
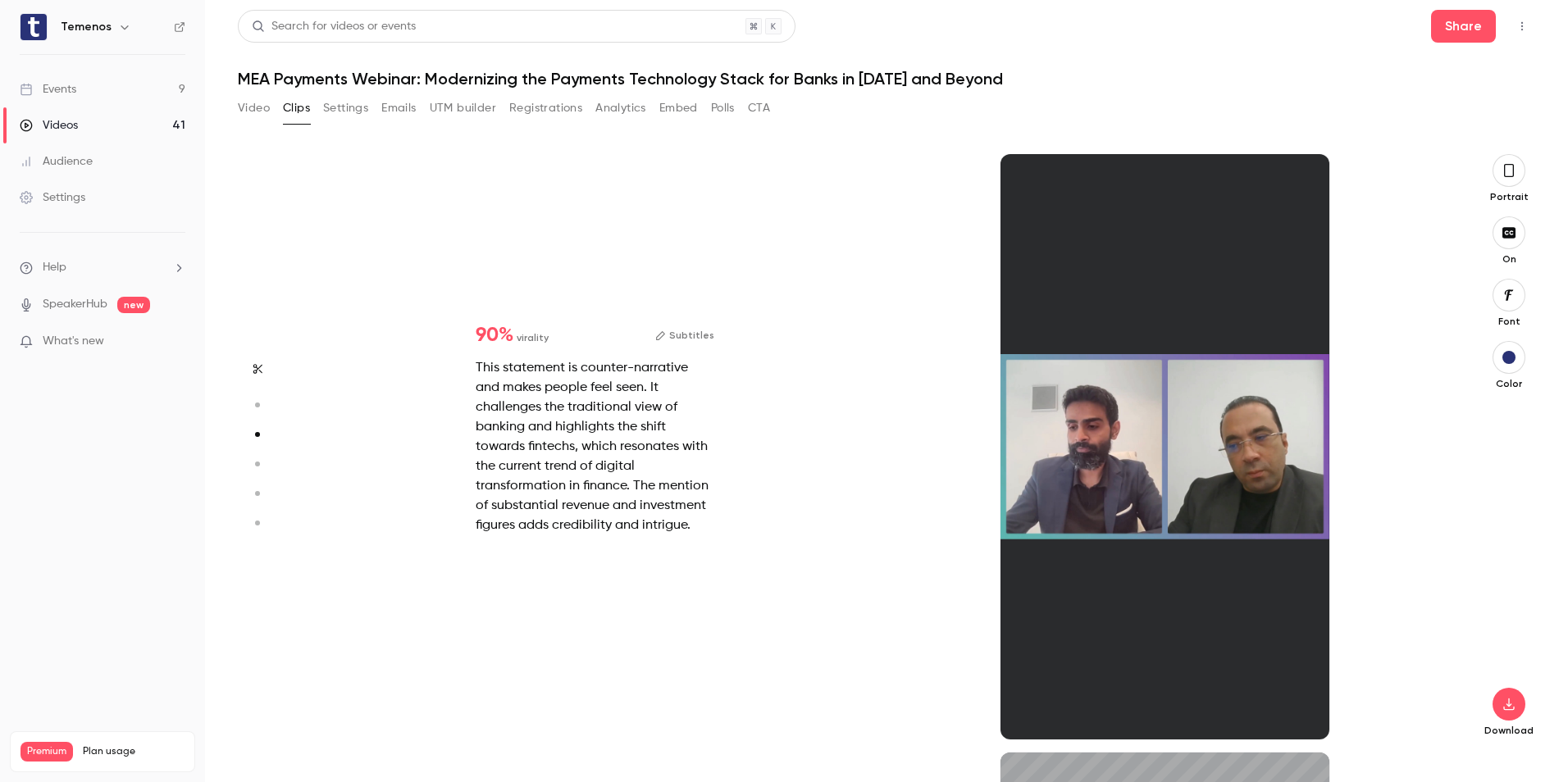
type input "*"
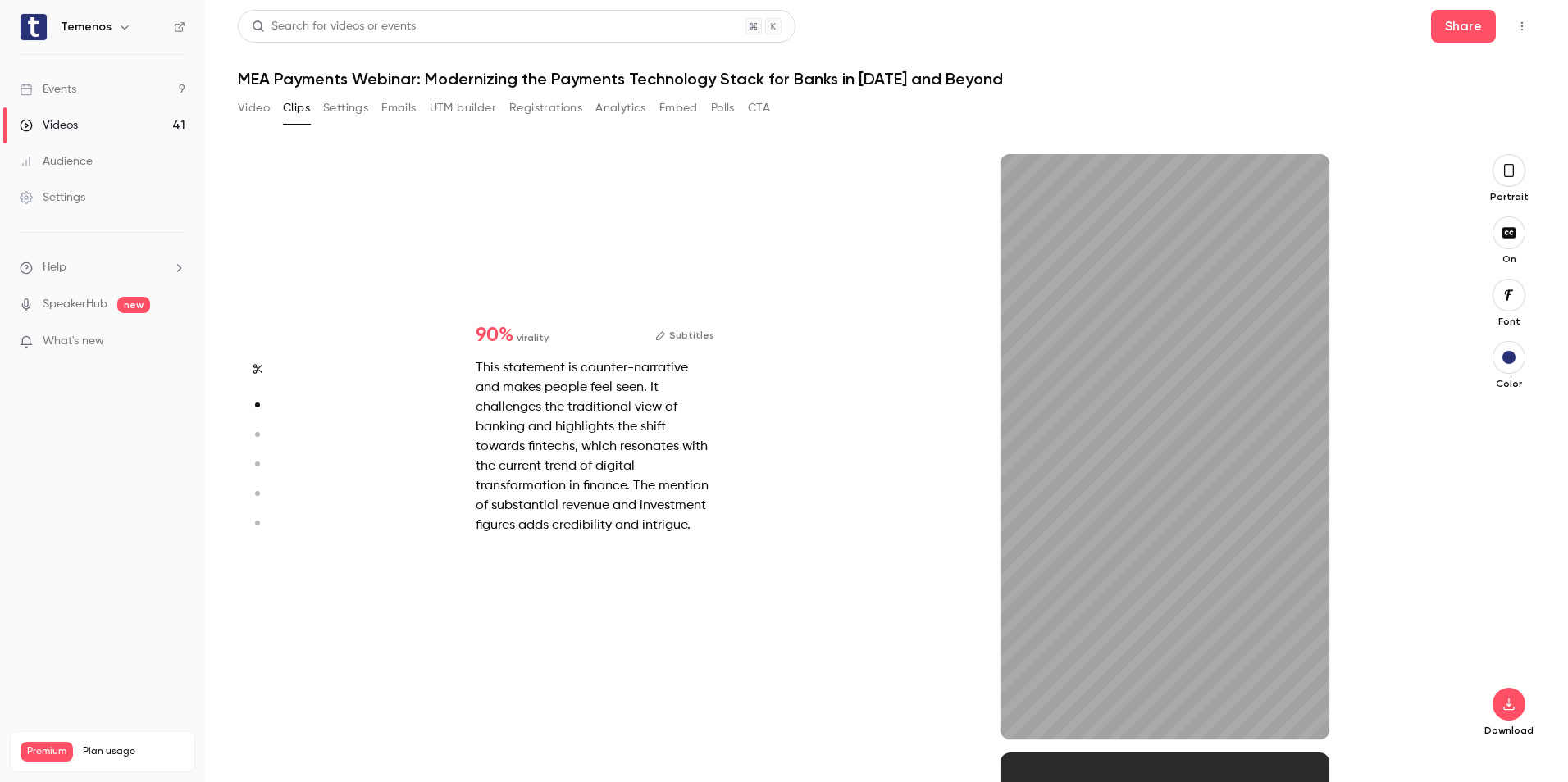
drag, startPoint x: 920, startPoint y: 175, endPoint x: 1016, endPoint y: 317, distance: 171.4
click at [920, 175] on div "24s" at bounding box center [1165, 446] width 570 height 585
click at [1518, 712] on button "button" at bounding box center [1509, 704] width 33 height 33
type input "****"
